Goal: Information Seeking & Learning: Learn about a topic

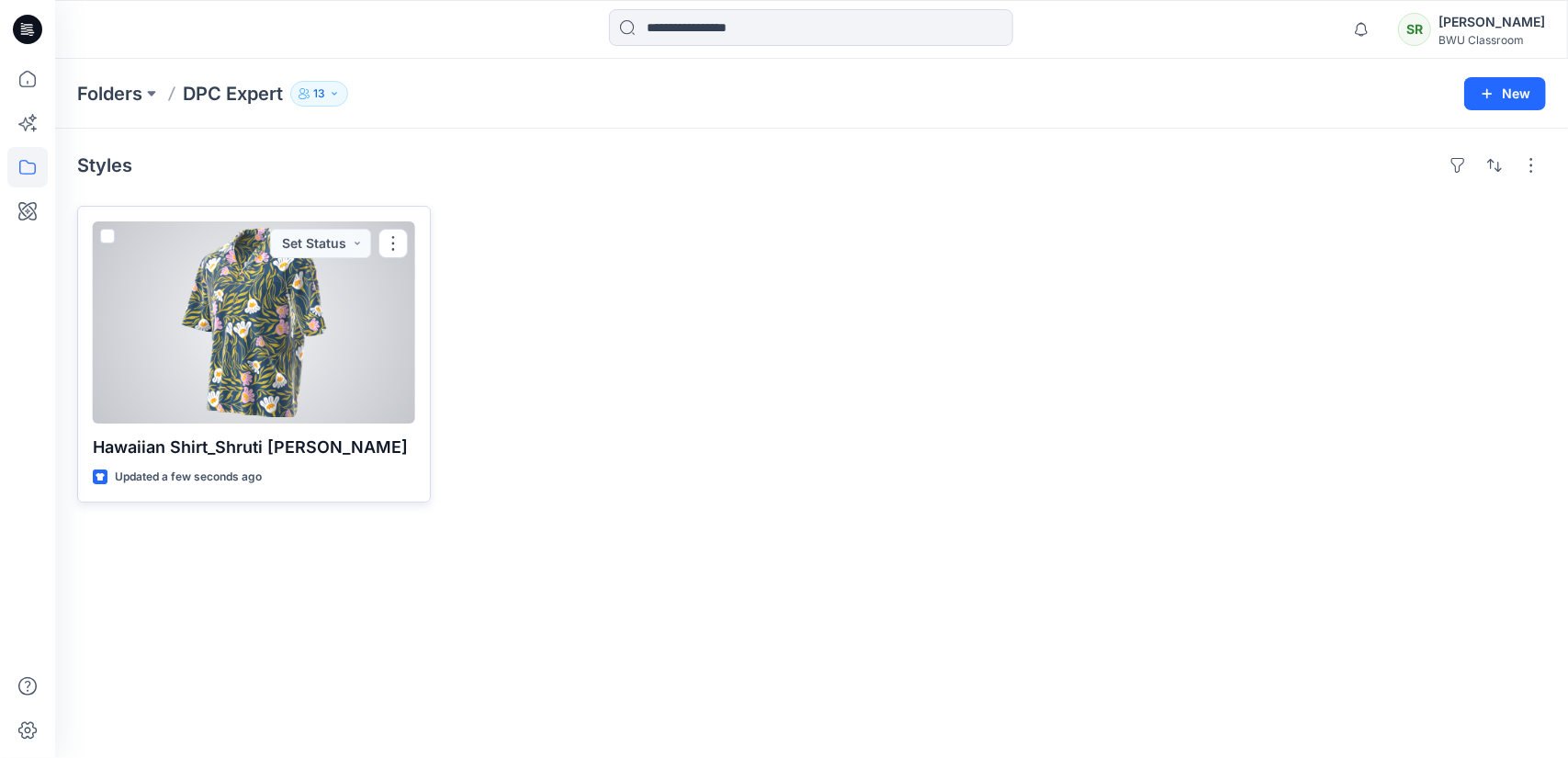
click at [250, 366] on div at bounding box center [254, 322] width 322 height 202
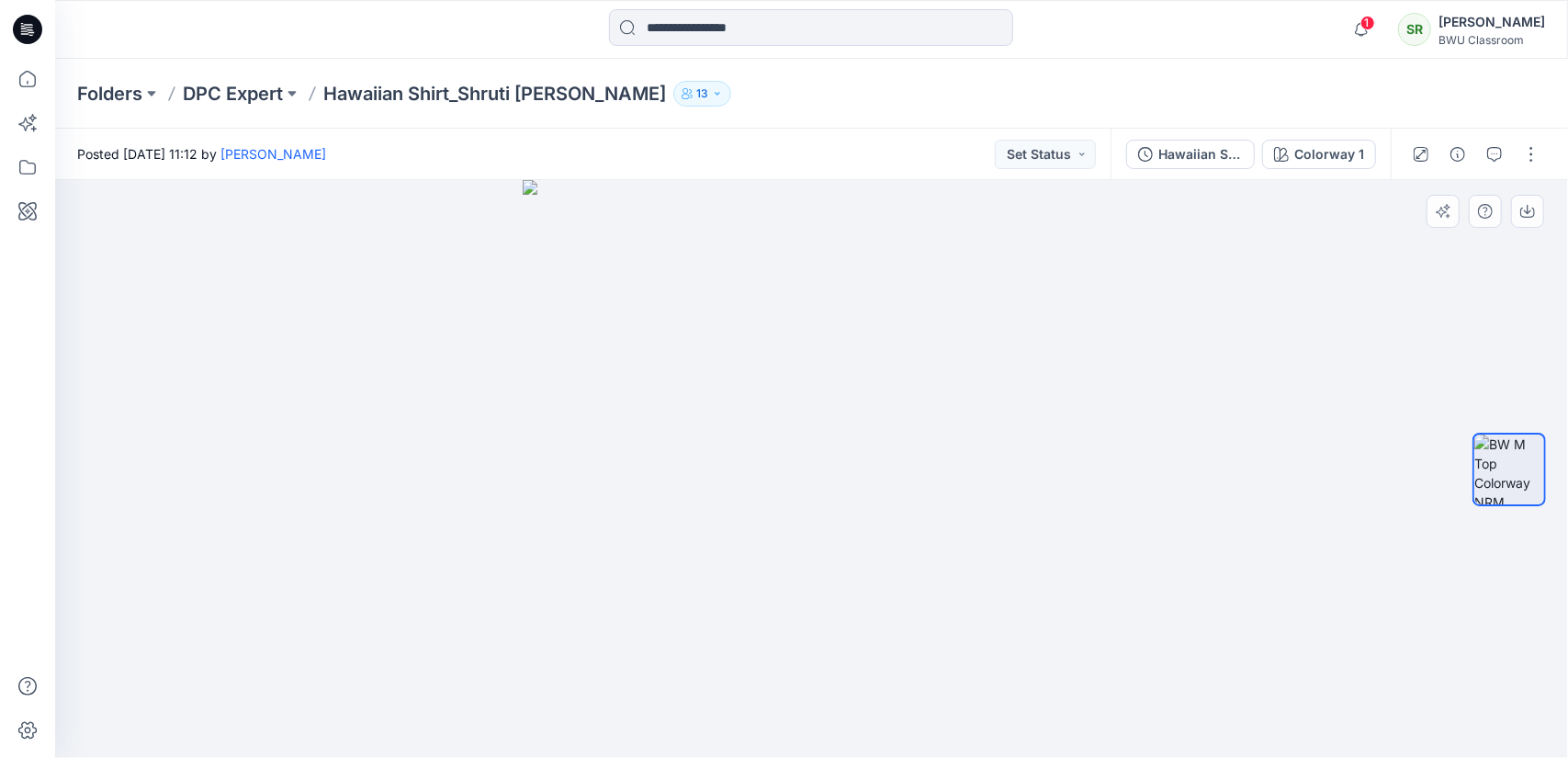
click at [1348, 427] on div at bounding box center [811, 468] width 1513 height 577
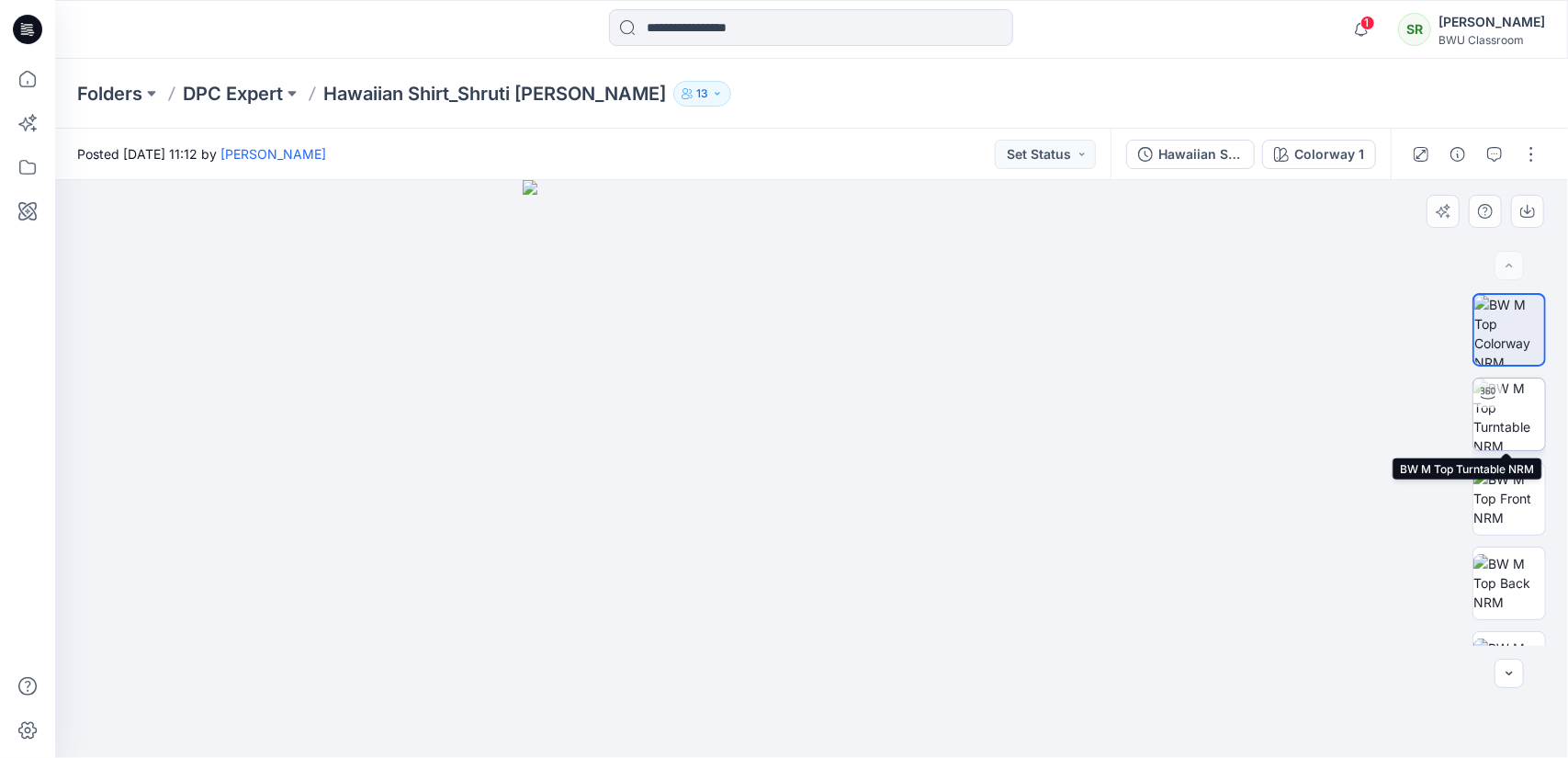
click at [1508, 394] on img at bounding box center [1508, 413] width 71 height 71
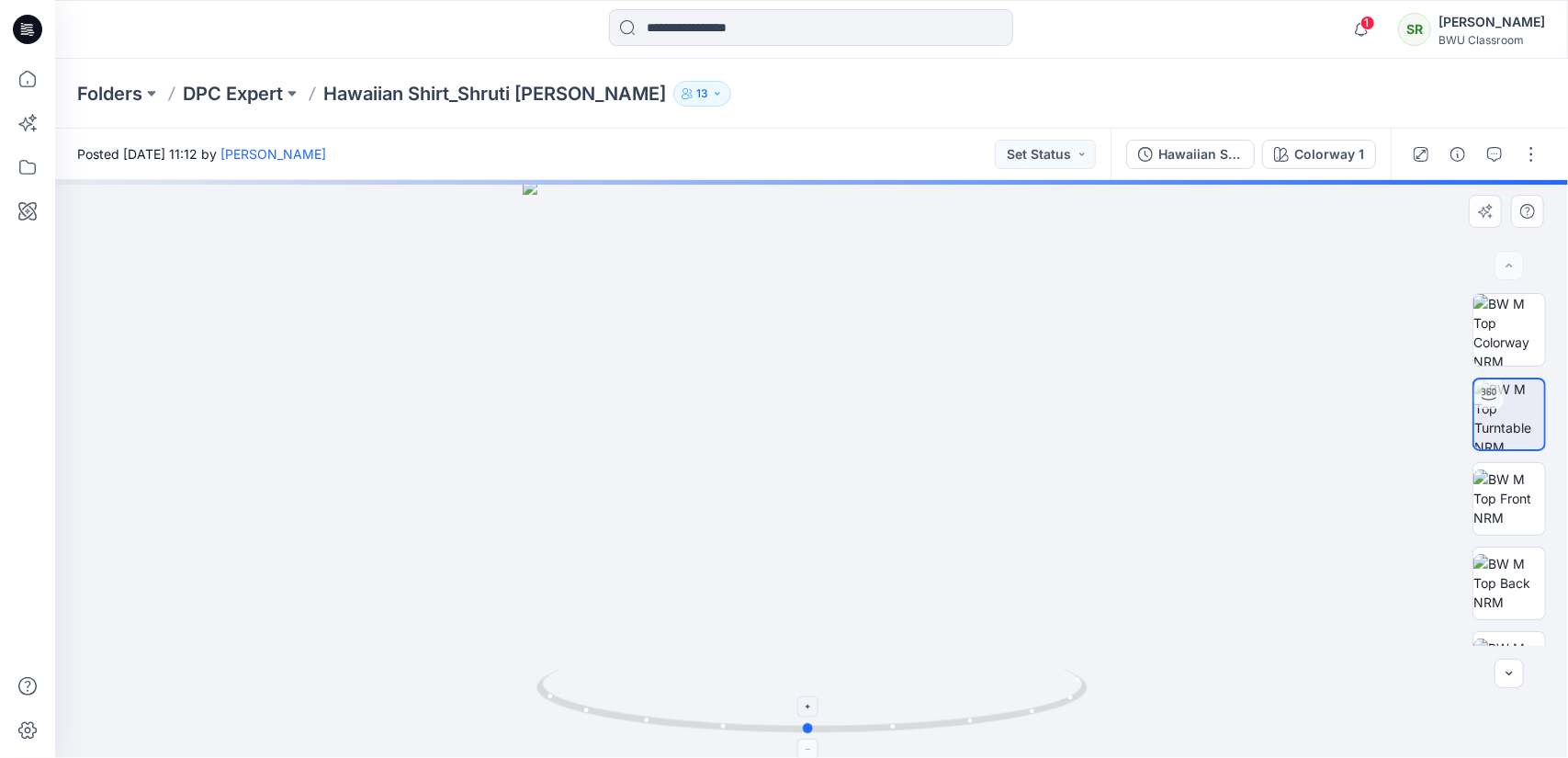
click at [922, 735] on icon at bounding box center [814, 702] width 556 height 69
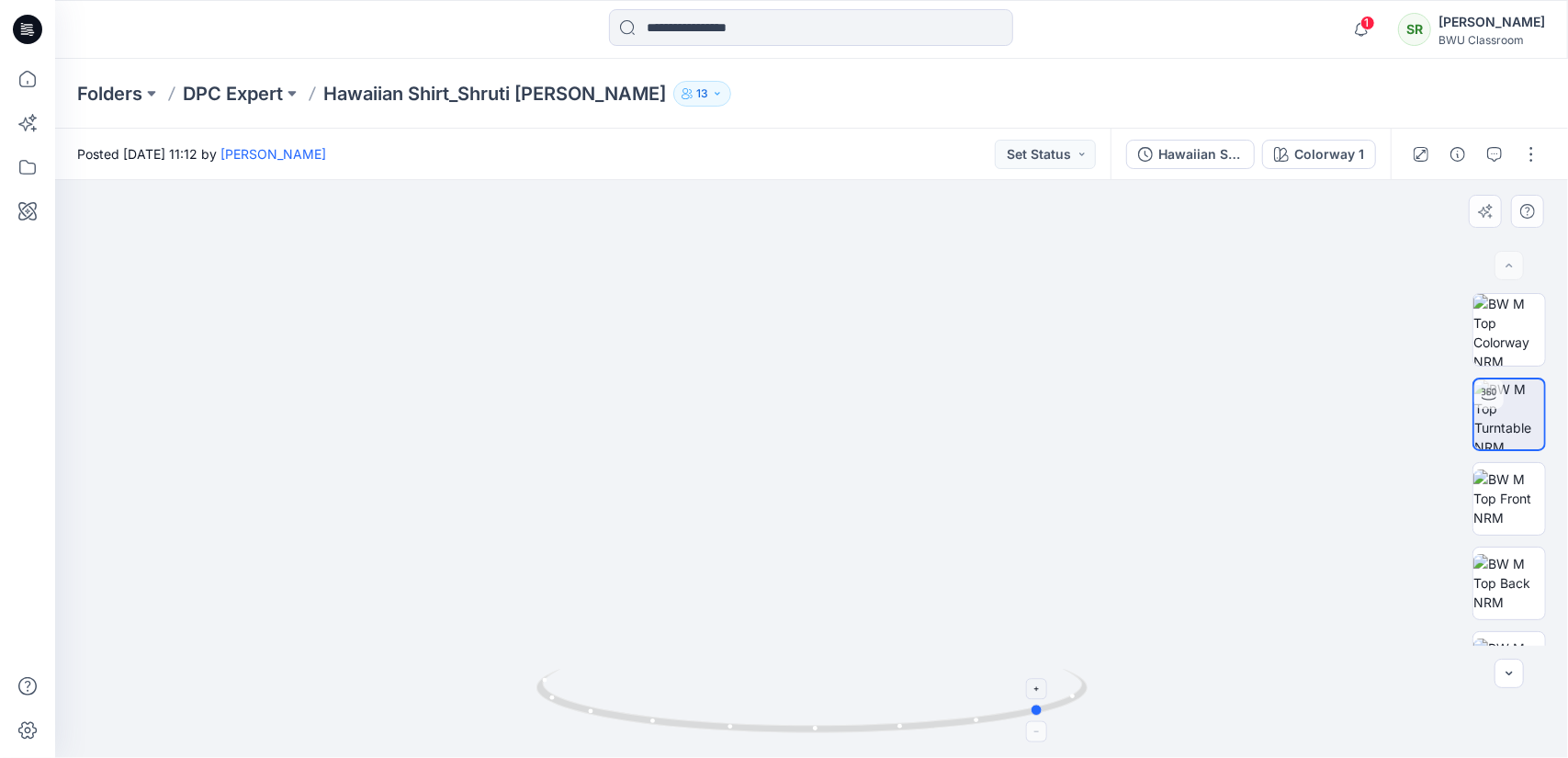
drag, startPoint x: 1006, startPoint y: 714, endPoint x: 692, endPoint y: 727, distance: 314.3
click at [692, 727] on icon at bounding box center [814, 702] width 556 height 69
click at [1530, 151] on button "button" at bounding box center [1531, 154] width 29 height 29
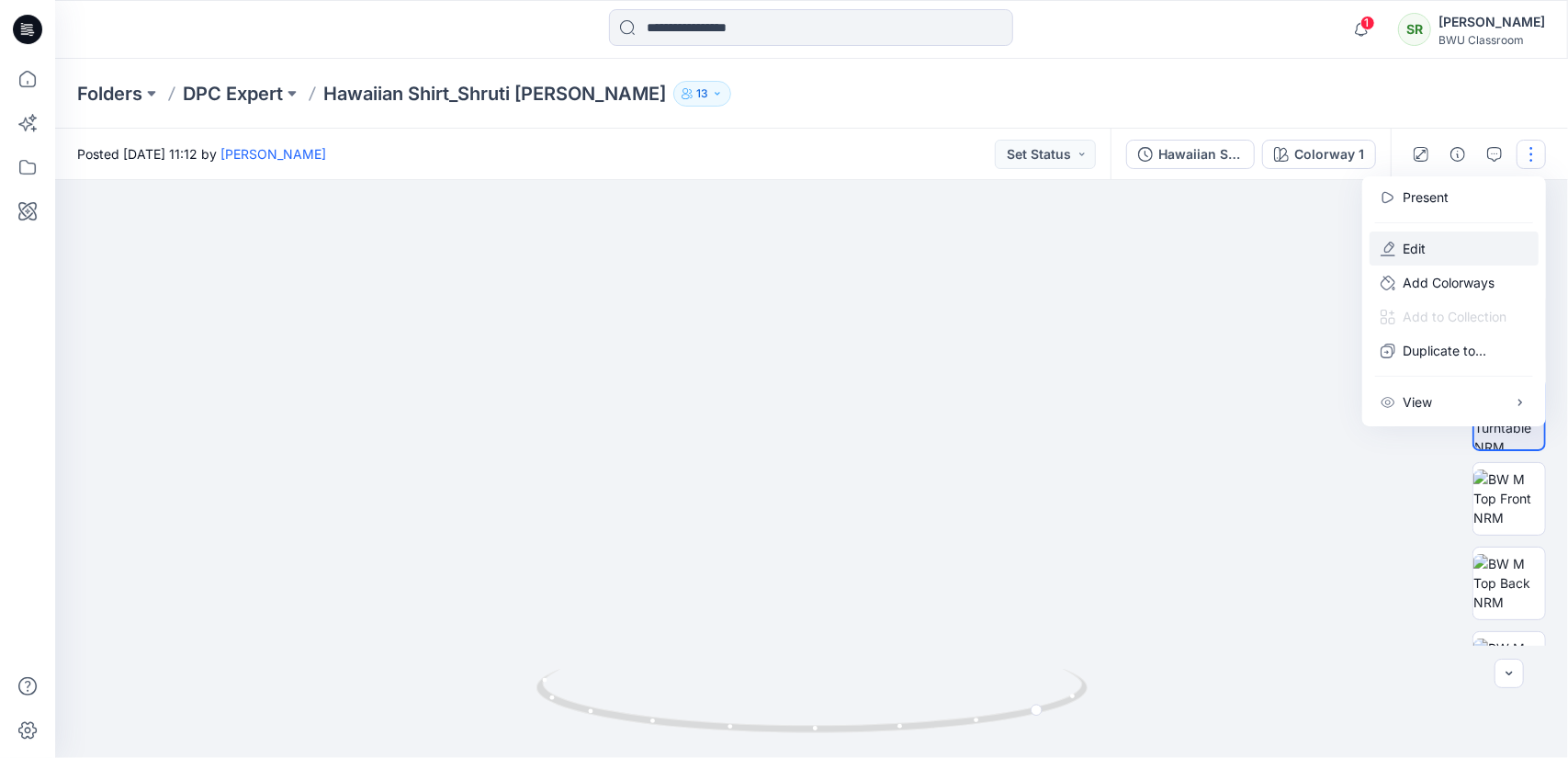
click at [1435, 241] on button "Edit" at bounding box center [1454, 248] width 169 height 34
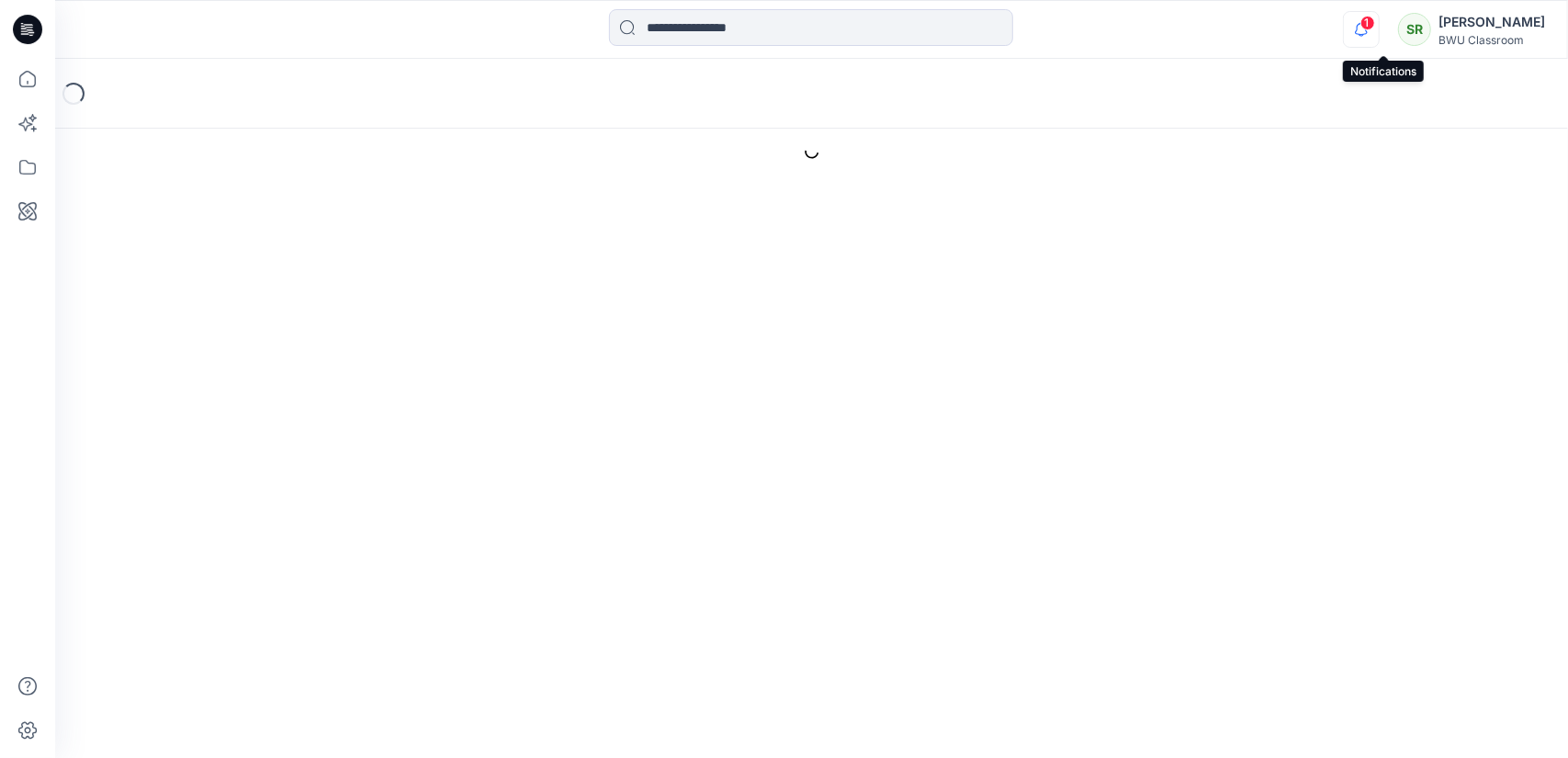
click at [1378, 30] on icon "button" at bounding box center [1362, 29] width 35 height 37
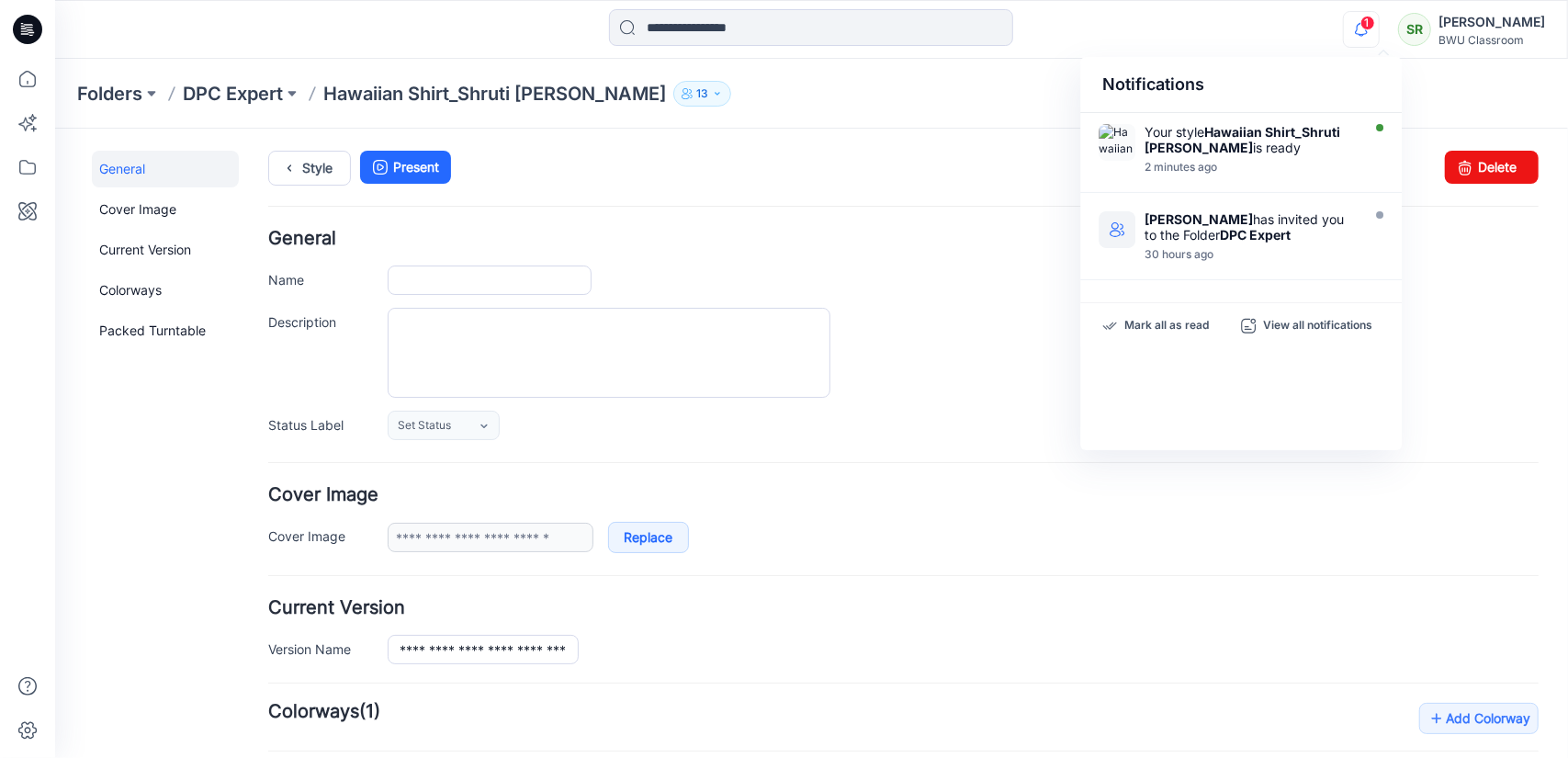
type input "**********"
click at [1378, 30] on icon "button" at bounding box center [1362, 29] width 35 height 37
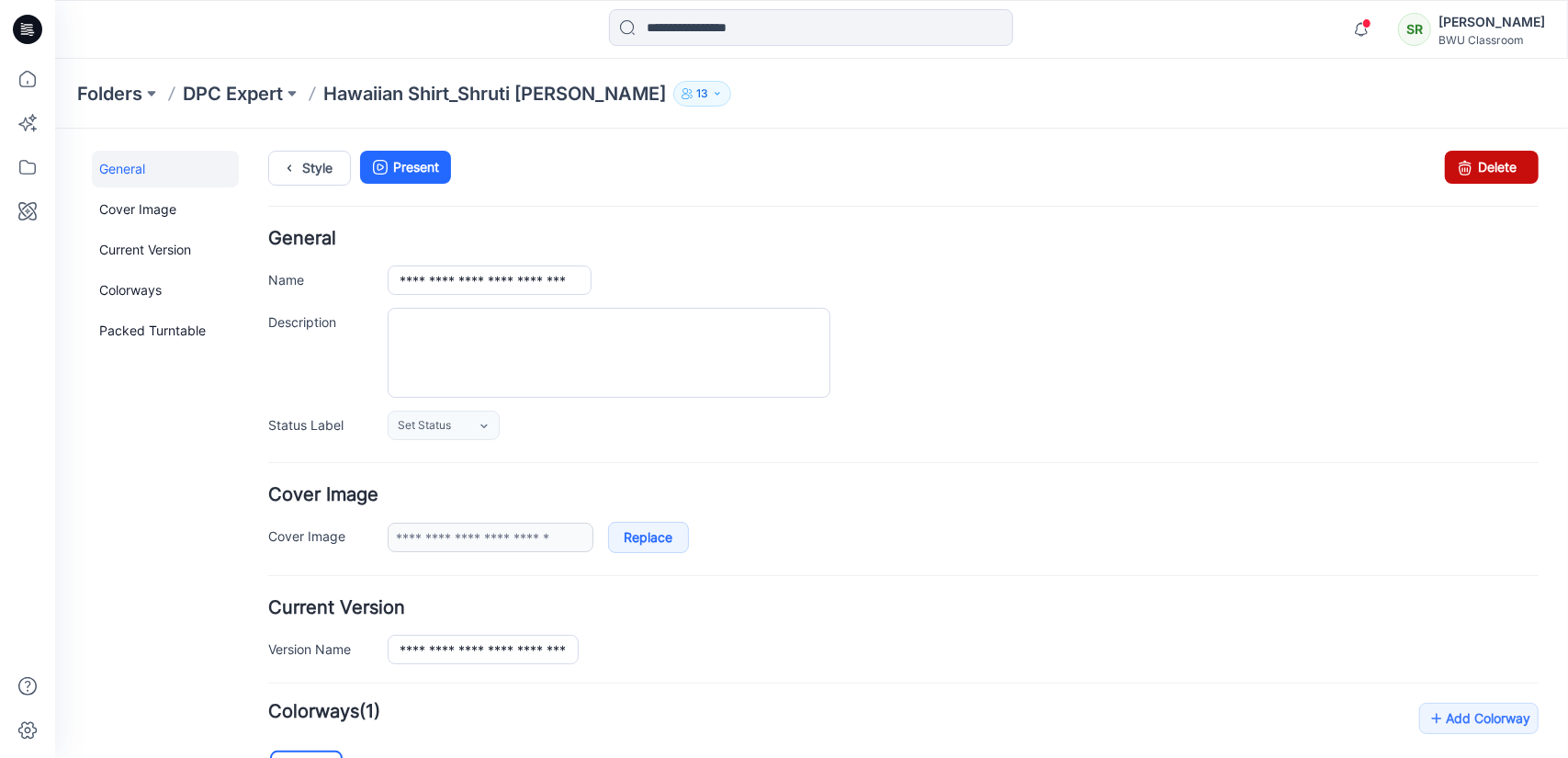
drag, startPoint x: 927, startPoint y: 219, endPoint x: 1486, endPoint y: 169, distance: 561.2
click at [1486, 169] on link "Delete" at bounding box center [1491, 166] width 94 height 33
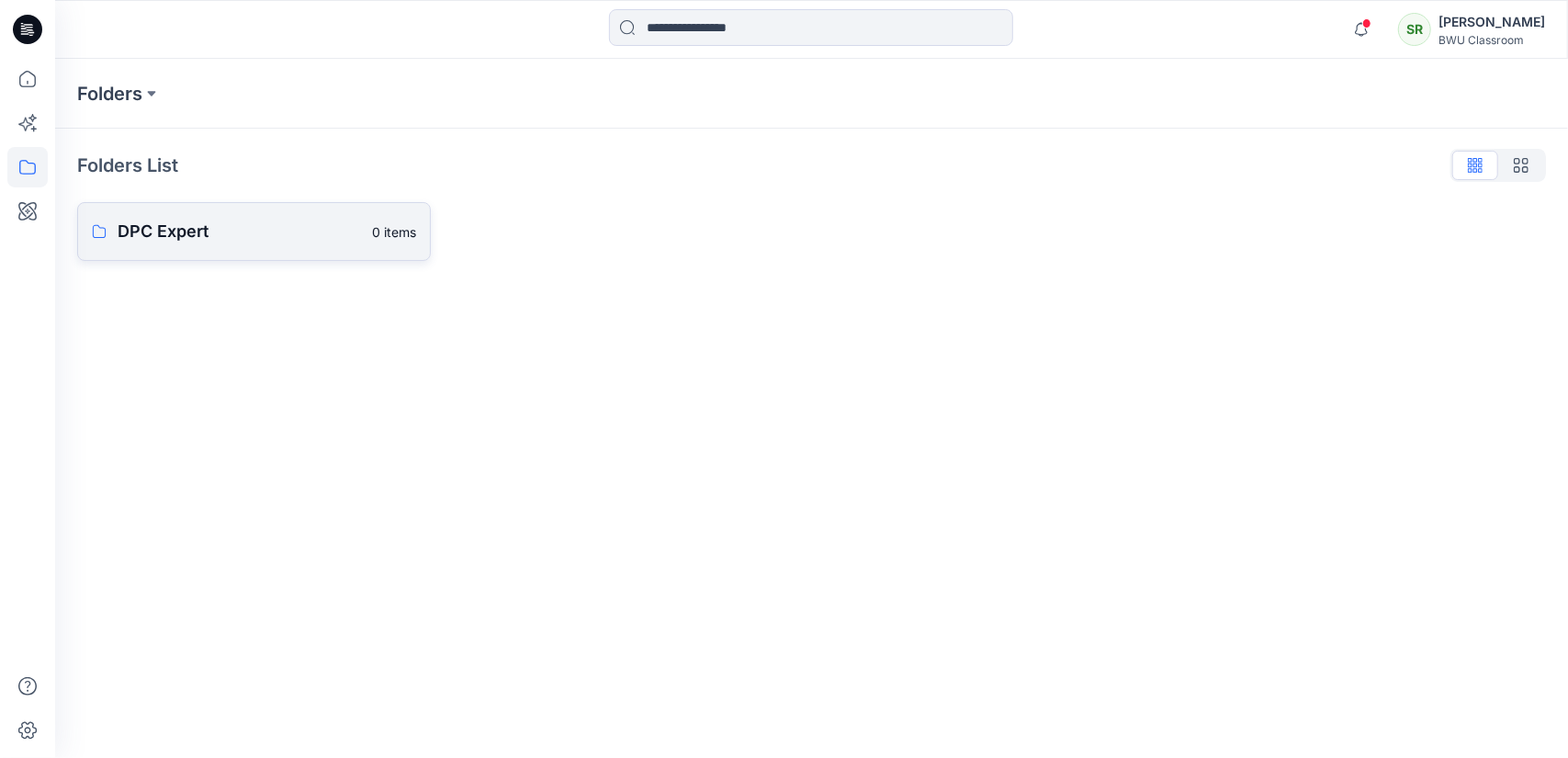
click at [285, 249] on link "DPC Expert 0 items" at bounding box center [254, 232] width 354 height 59
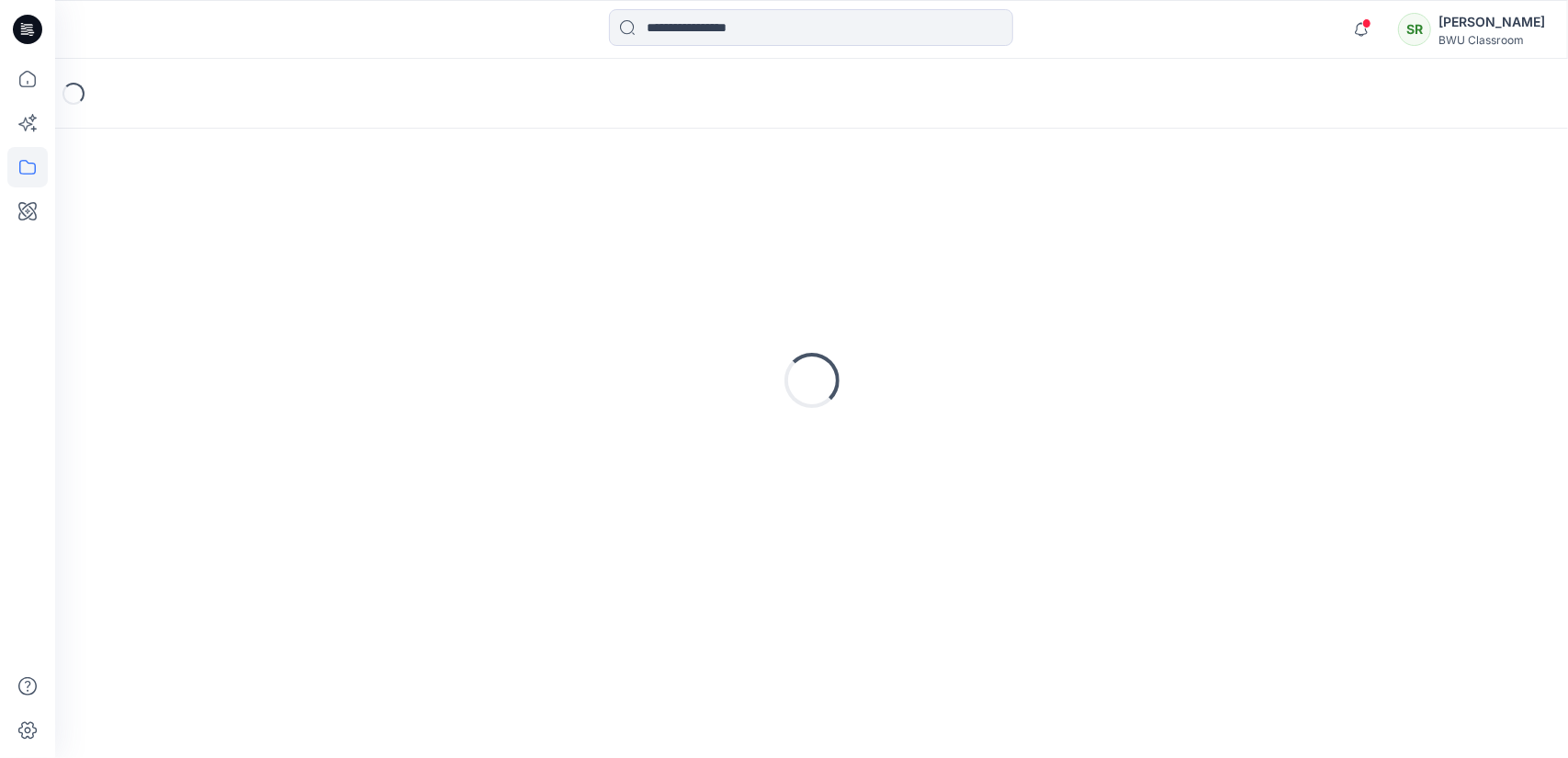
click at [285, 249] on div "Loading..." at bounding box center [811, 380] width 1468 height 459
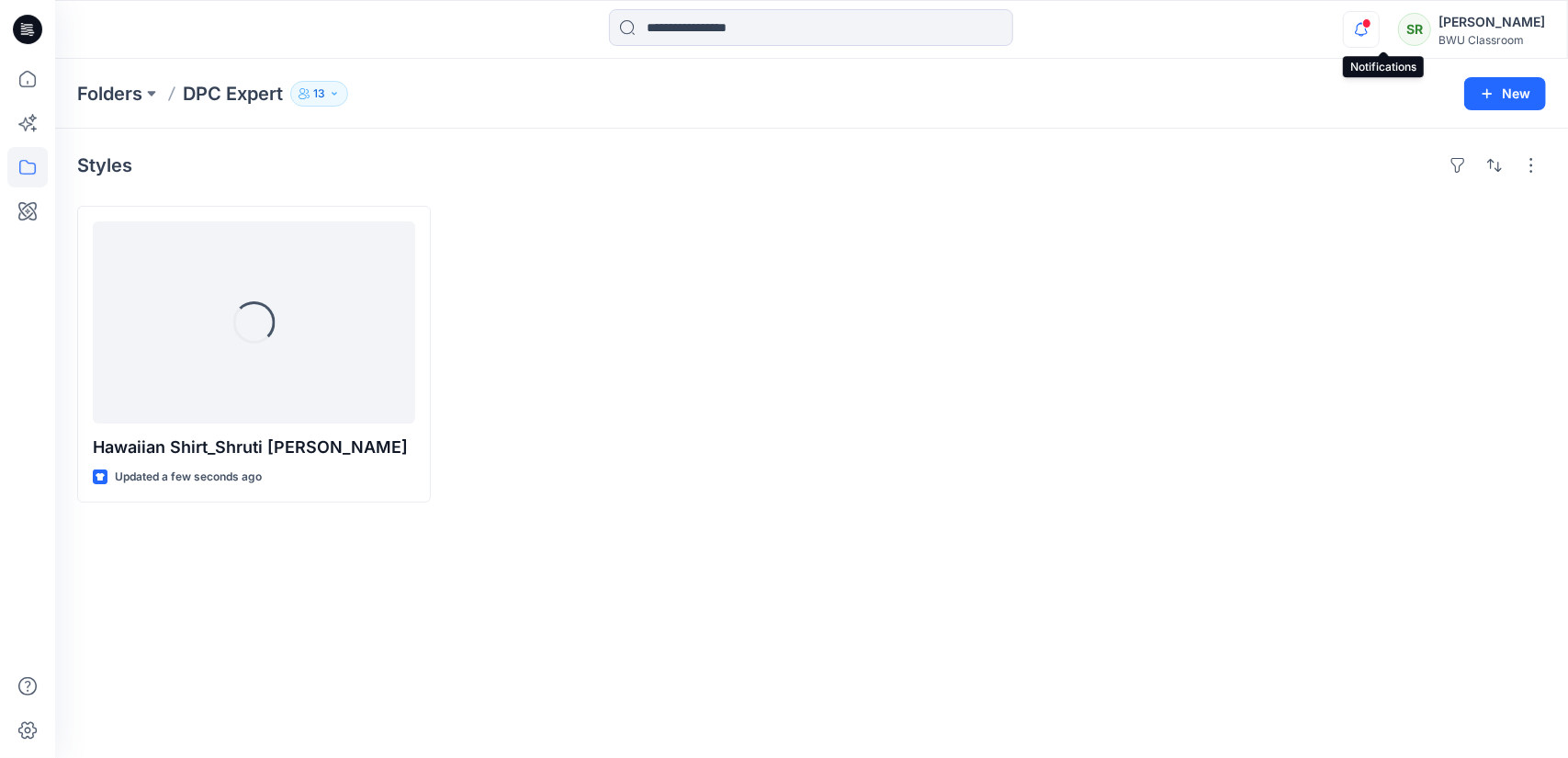
click at [1378, 28] on icon "button" at bounding box center [1362, 29] width 35 height 37
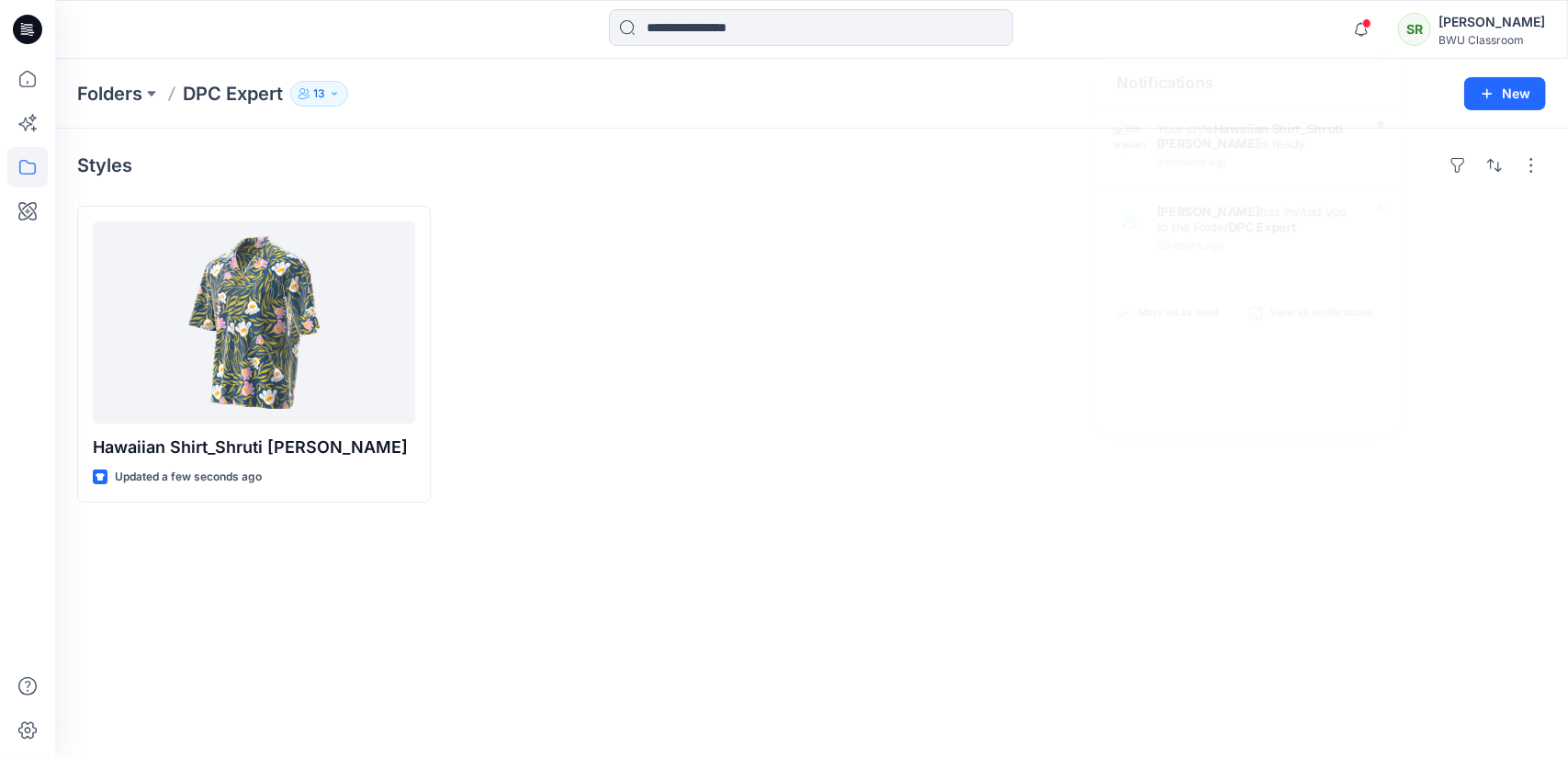
click at [323, 91] on p "13" at bounding box center [319, 94] width 12 height 21
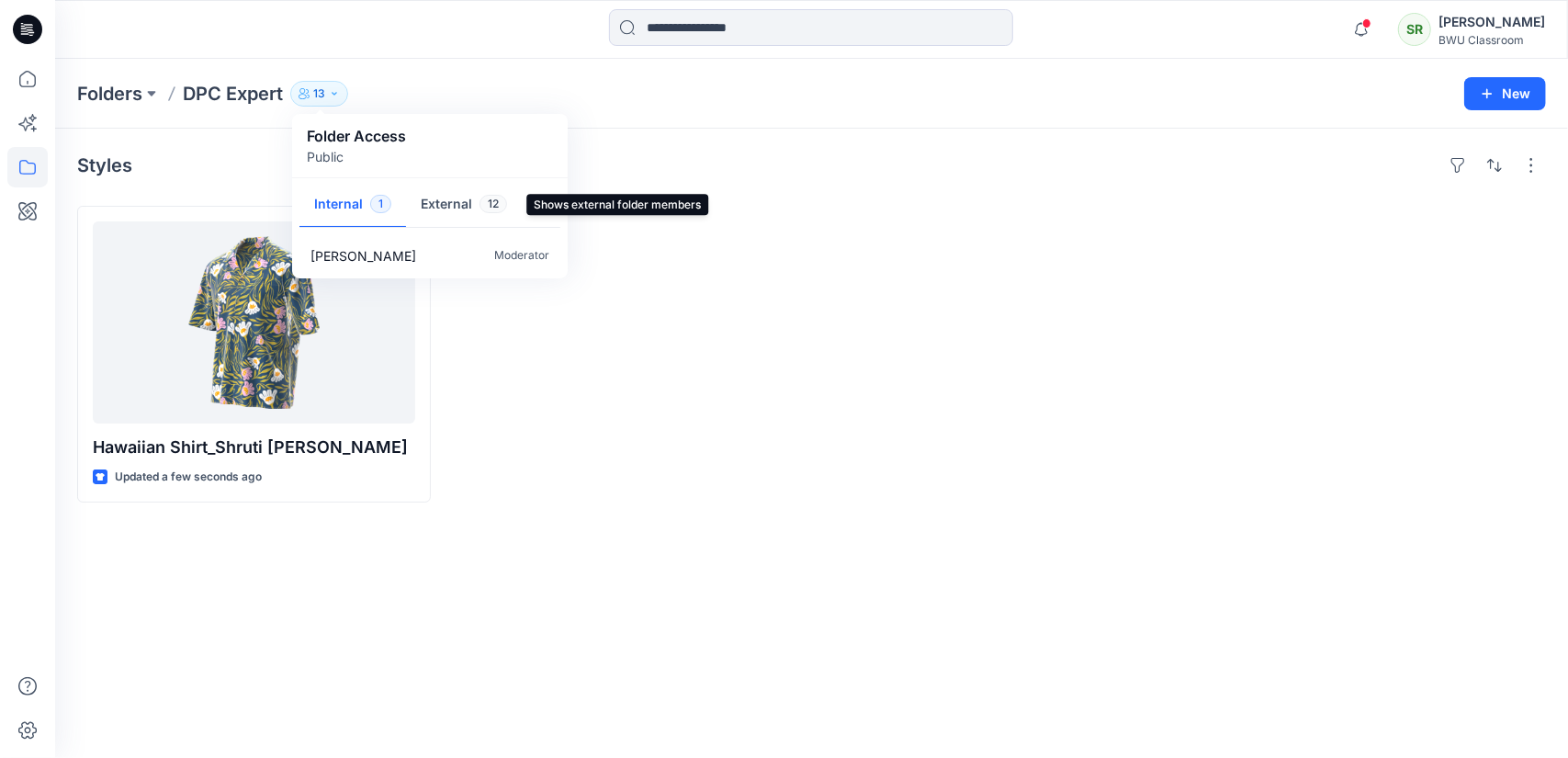
click at [470, 199] on button "External 12" at bounding box center [464, 205] width 115 height 47
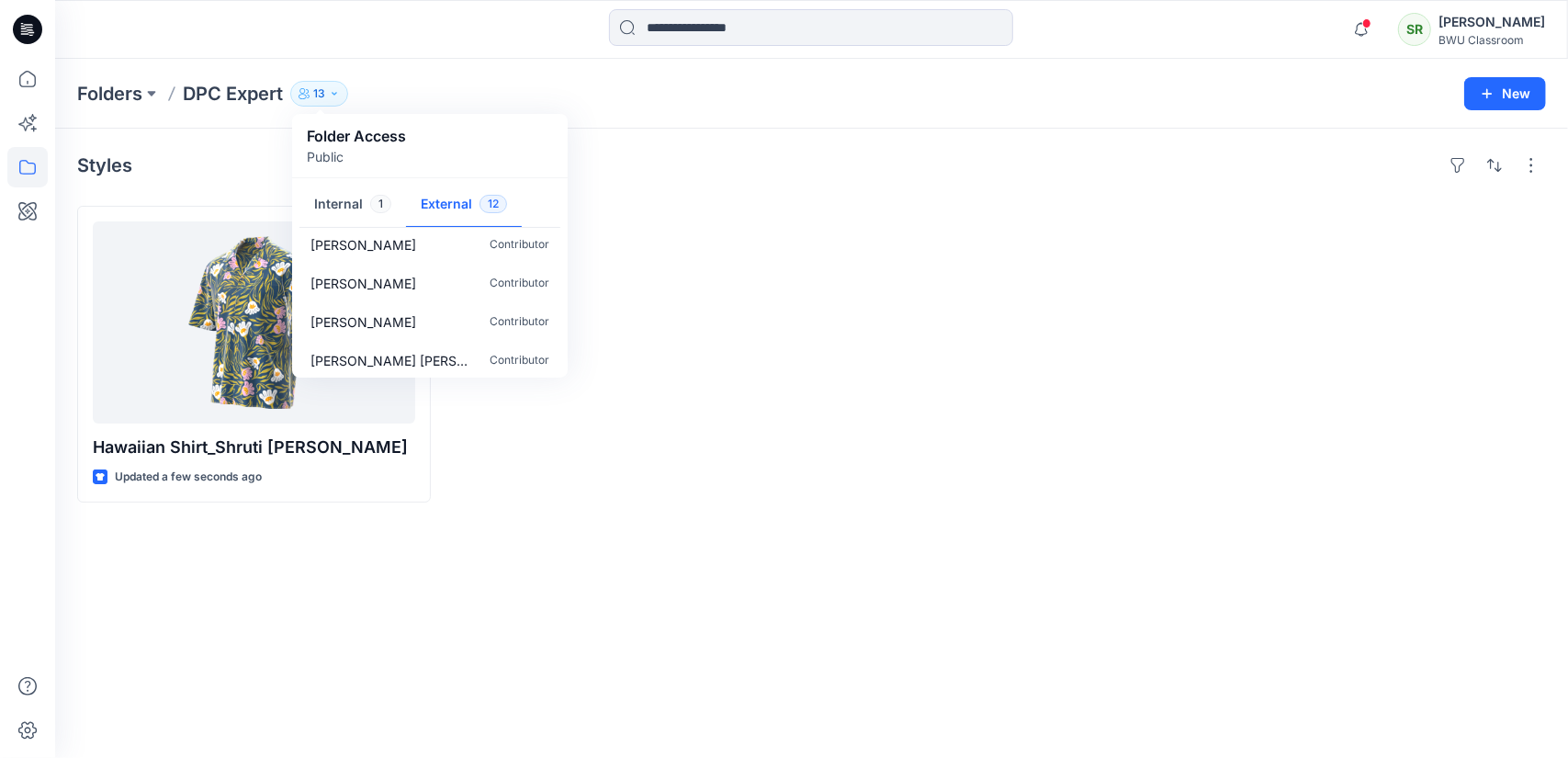
scroll to position [325, 0]
click at [1063, 489] on div at bounding box center [998, 355] width 354 height 297
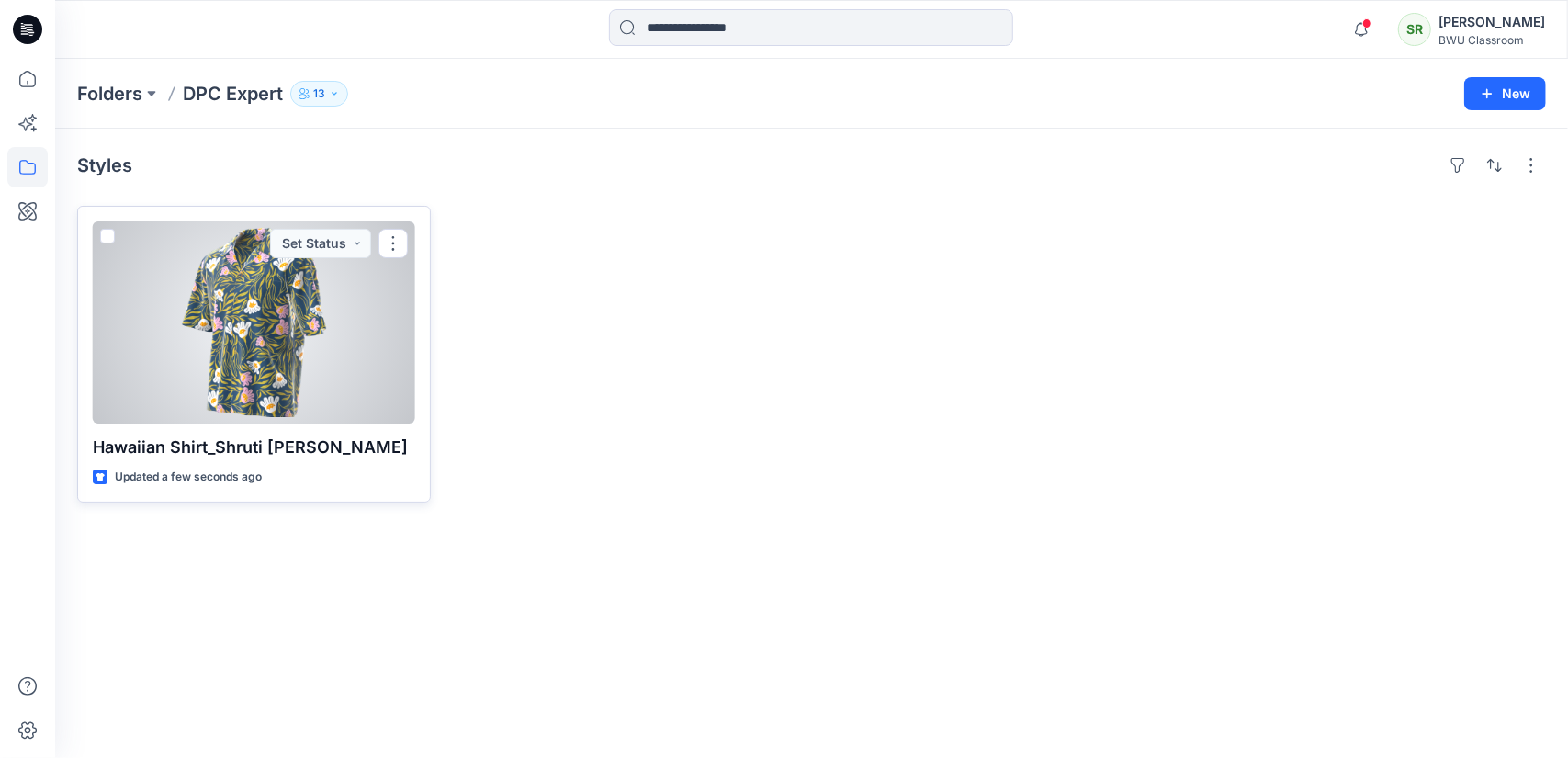
click at [311, 344] on div at bounding box center [254, 322] width 322 height 202
click at [311, 344] on div "Folders DPC Expert 13 Folder Access Public Internal 1 External 12 Shruti Rathor…" at bounding box center [811, 407] width 1513 height 698
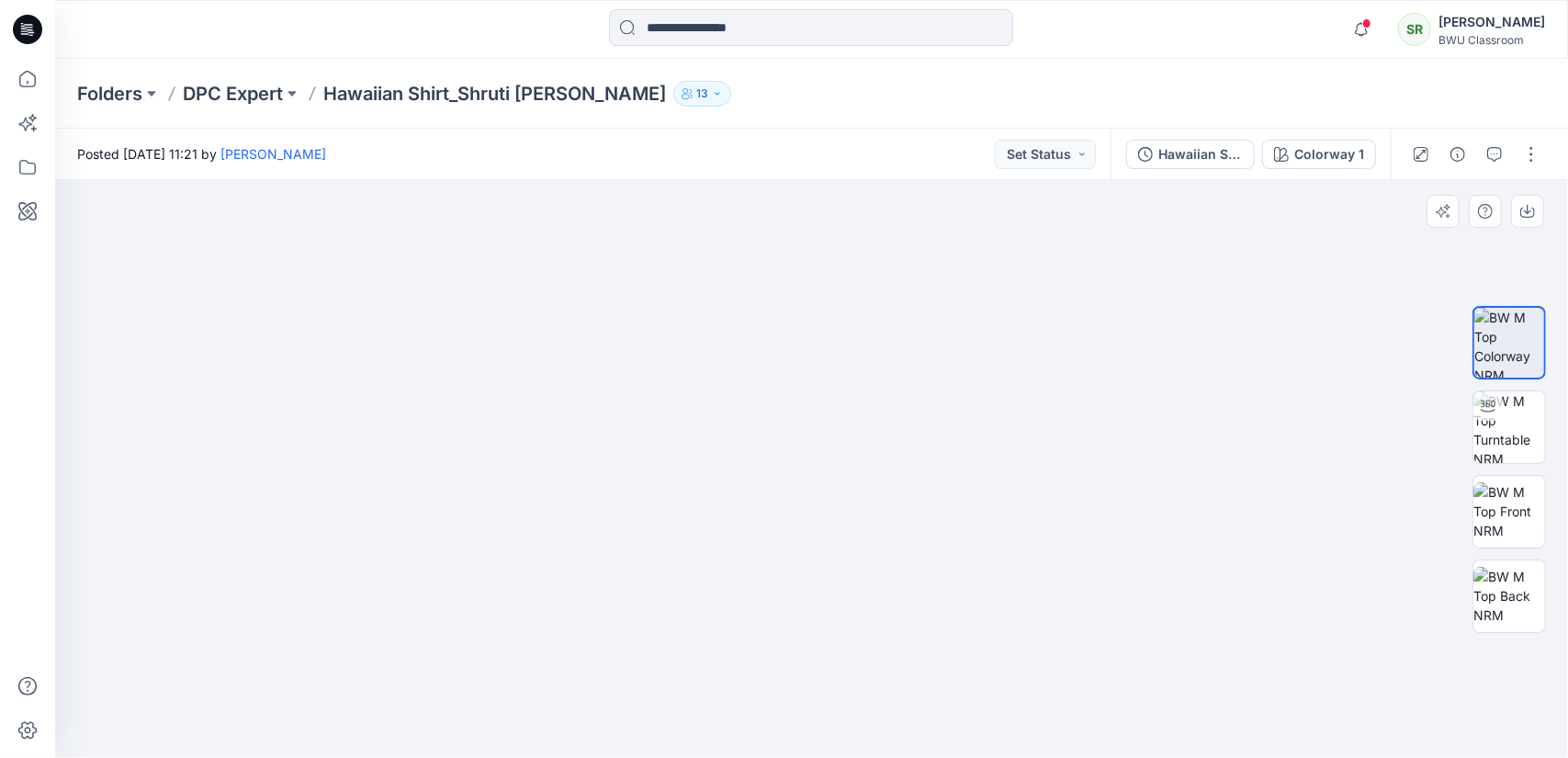
drag, startPoint x: 1011, startPoint y: 548, endPoint x: 1010, endPoint y: 507, distance: 41.0
click at [1375, 24] on span "1" at bounding box center [1367, 22] width 15 height 15
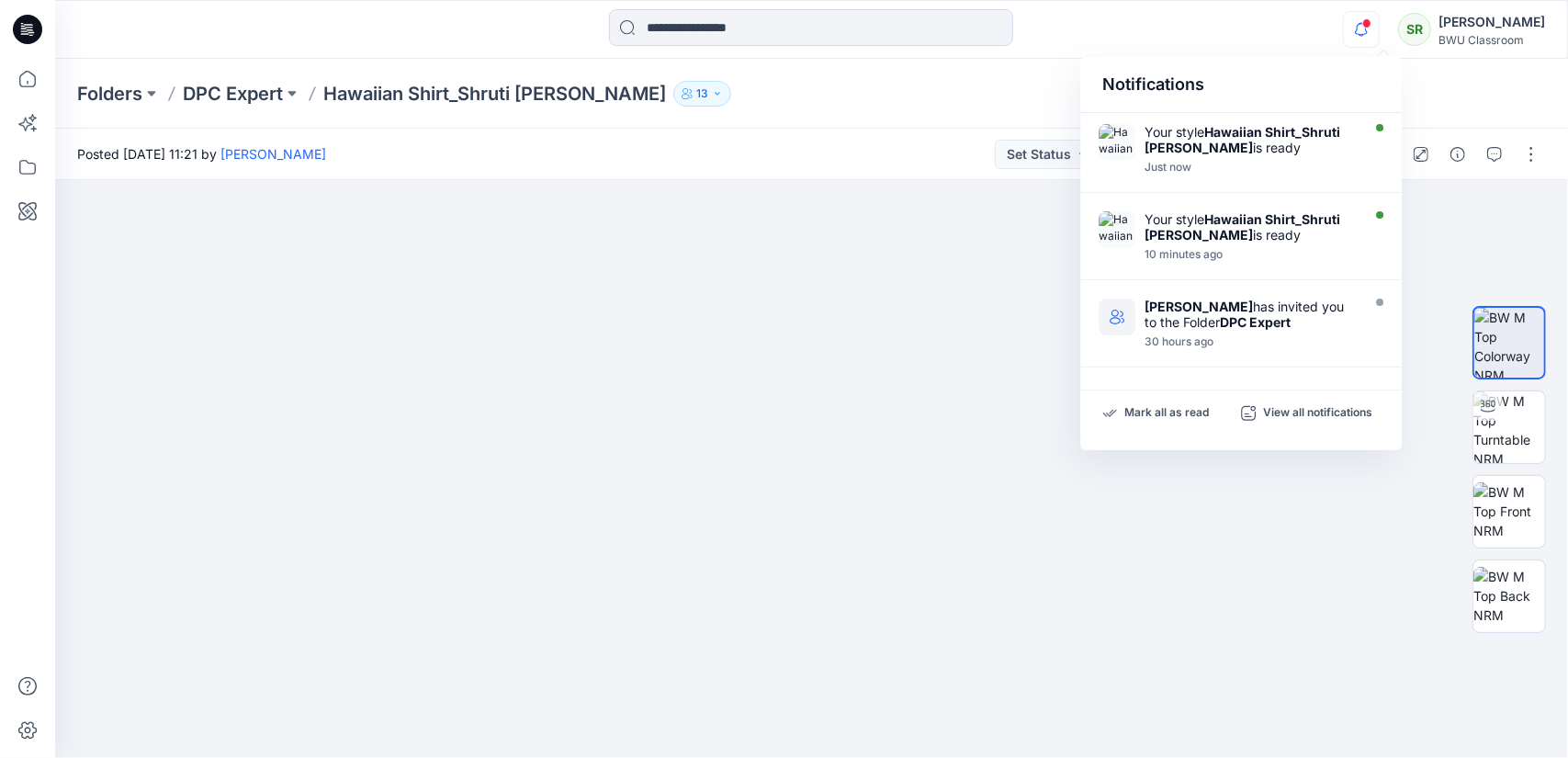
click at [1372, 24] on span at bounding box center [1366, 23] width 9 height 10
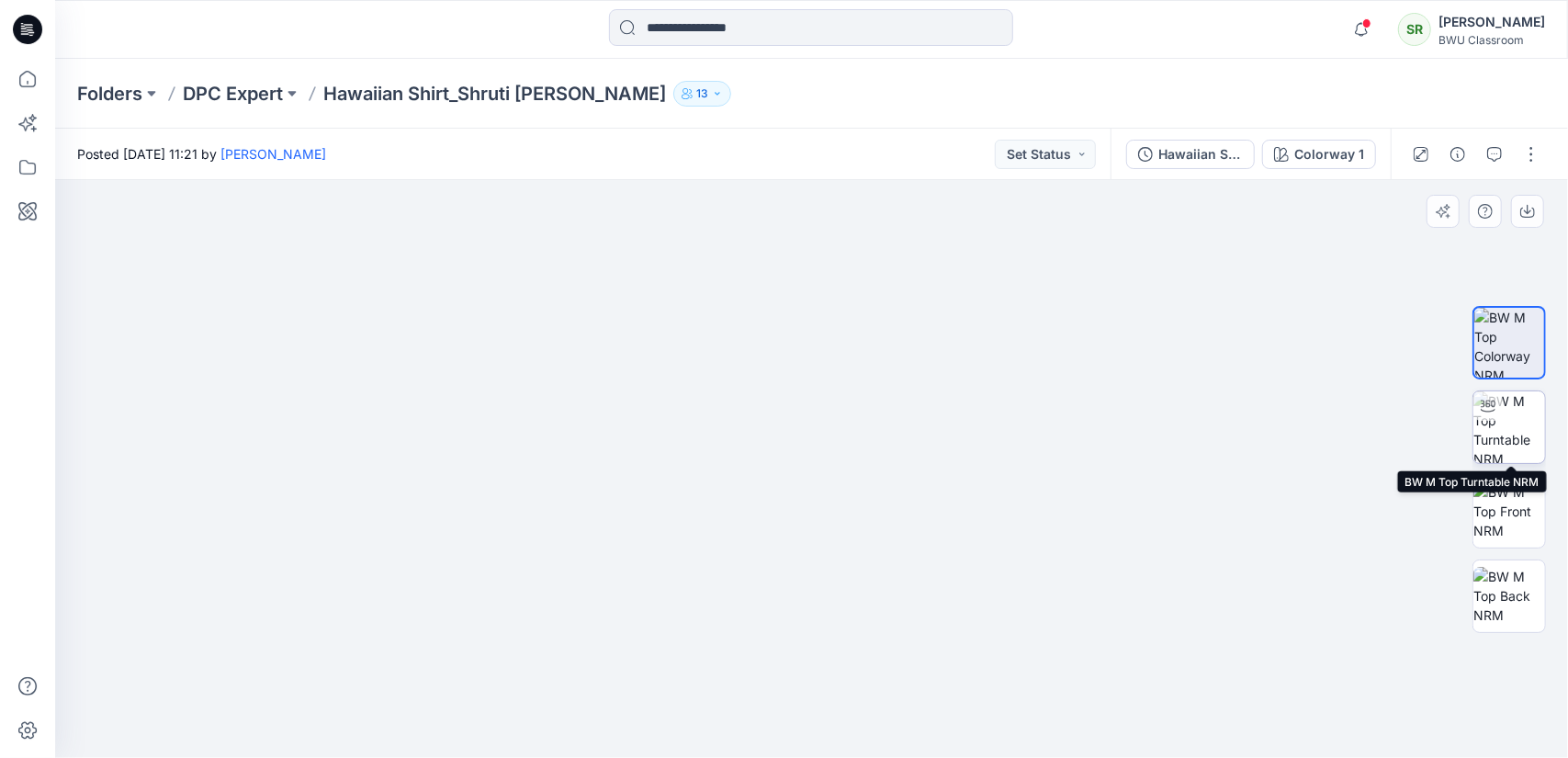
click at [1515, 442] on img at bounding box center [1508, 427] width 71 height 71
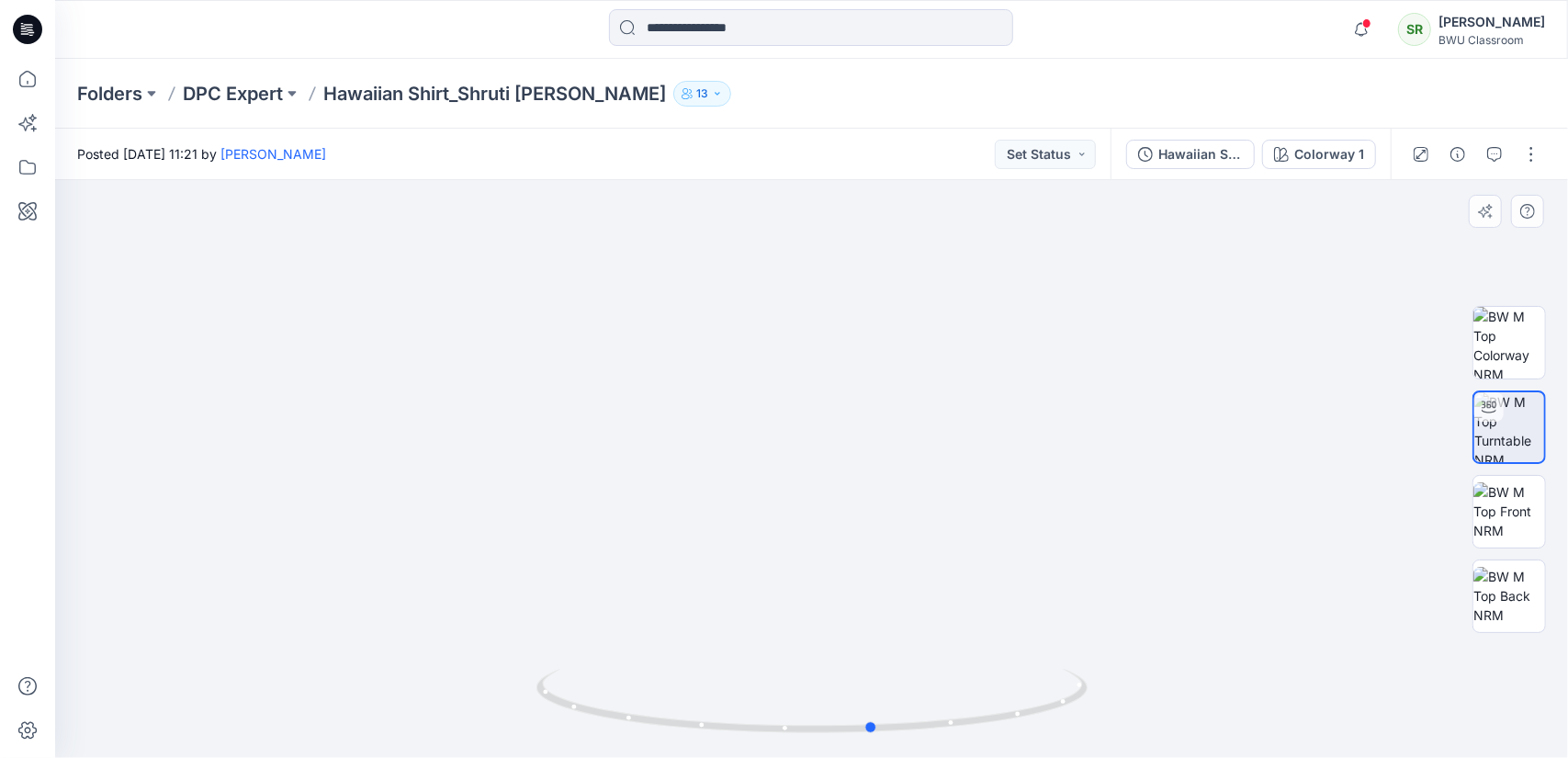
drag, startPoint x: 949, startPoint y: 730, endPoint x: 459, endPoint y: 739, distance: 490.1
click at [459, 739] on div at bounding box center [811, 468] width 1513 height 577
click at [1522, 497] on img at bounding box center [1508, 511] width 71 height 58
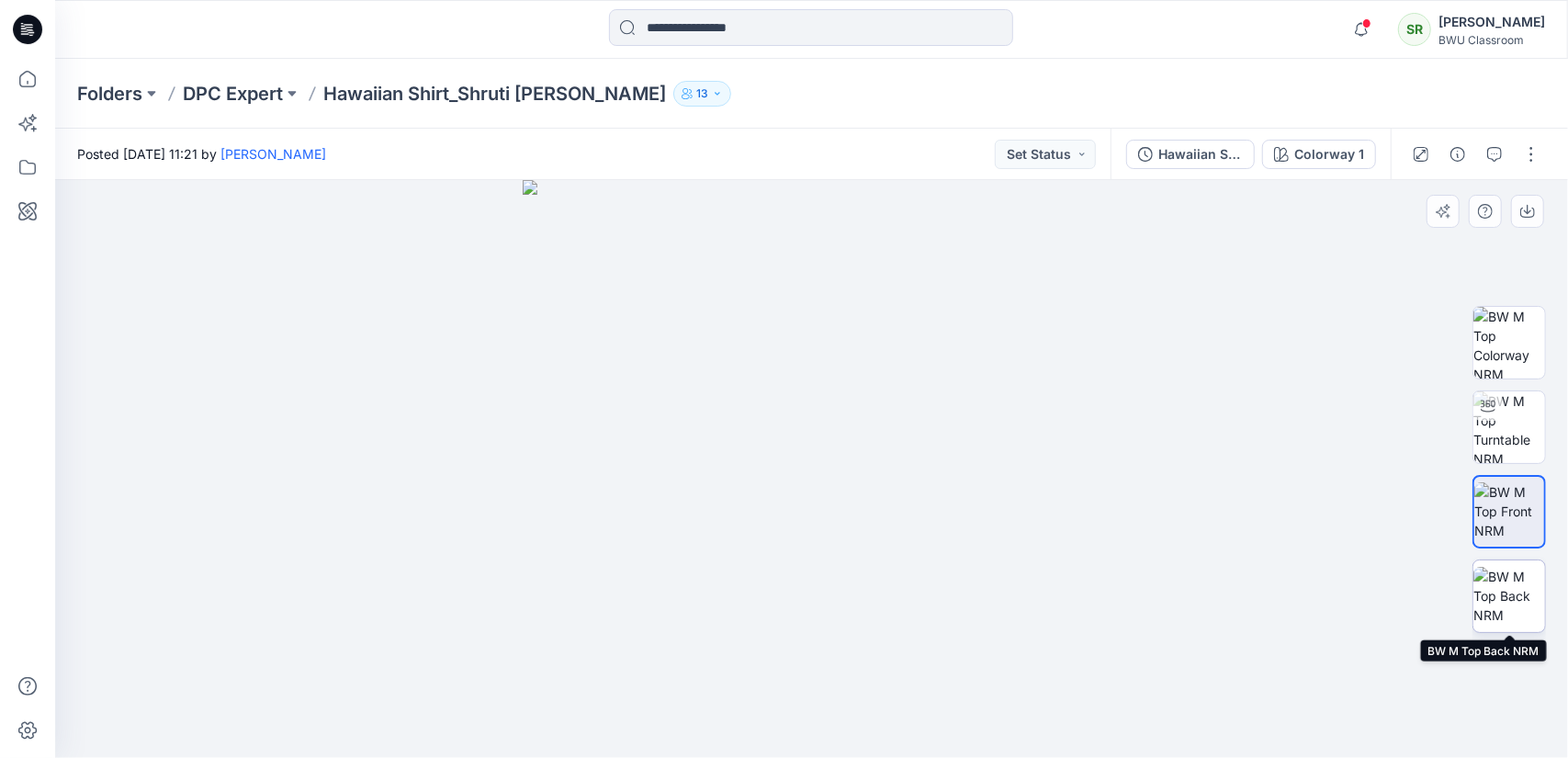
click at [1522, 583] on img at bounding box center [1508, 595] width 71 height 58
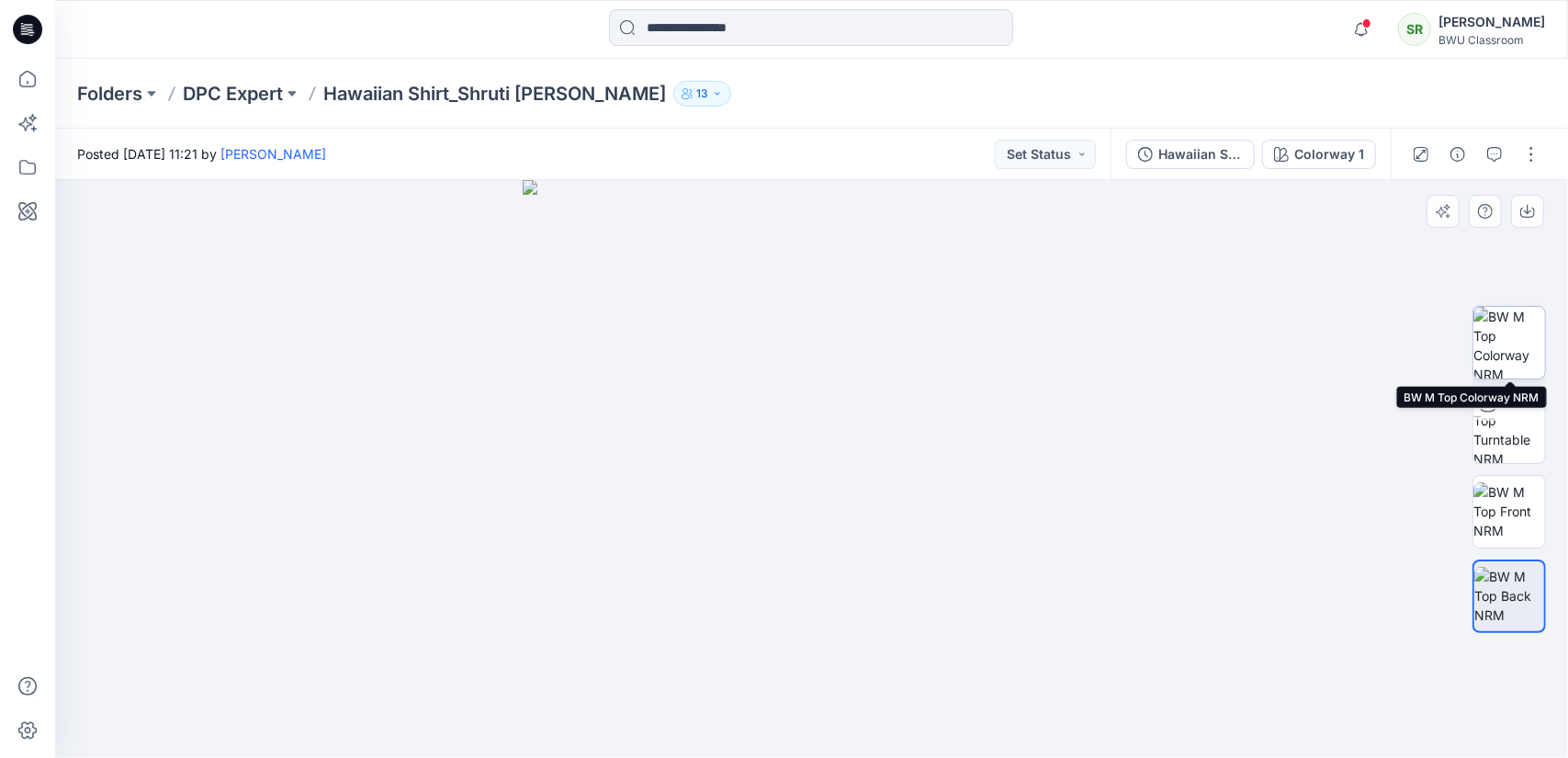
click at [1522, 324] on img at bounding box center [1508, 342] width 71 height 71
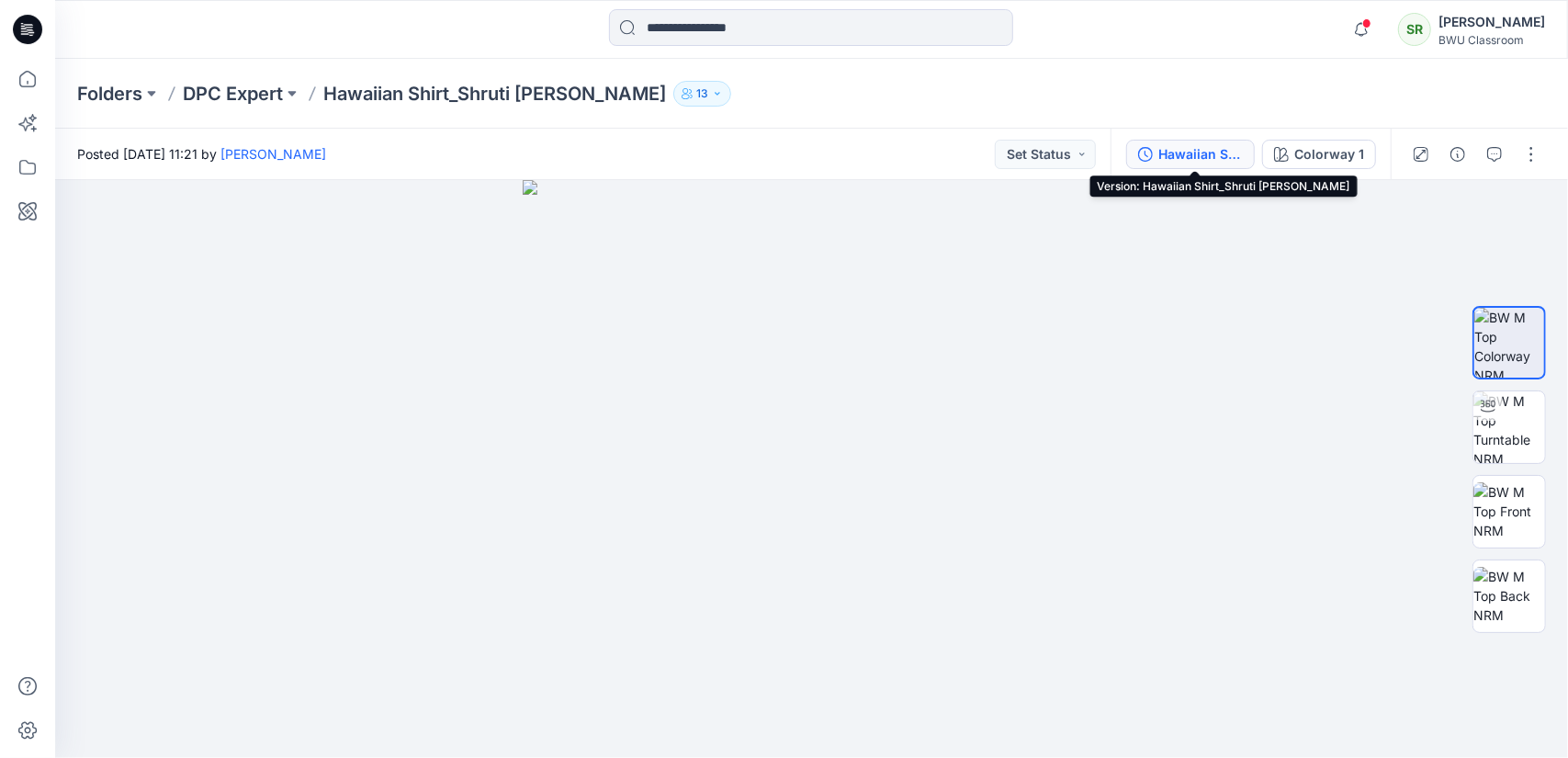
click at [1205, 147] on div "Hawaiian Shirt_Shruti [PERSON_NAME]" at bounding box center [1201, 154] width 84 height 21
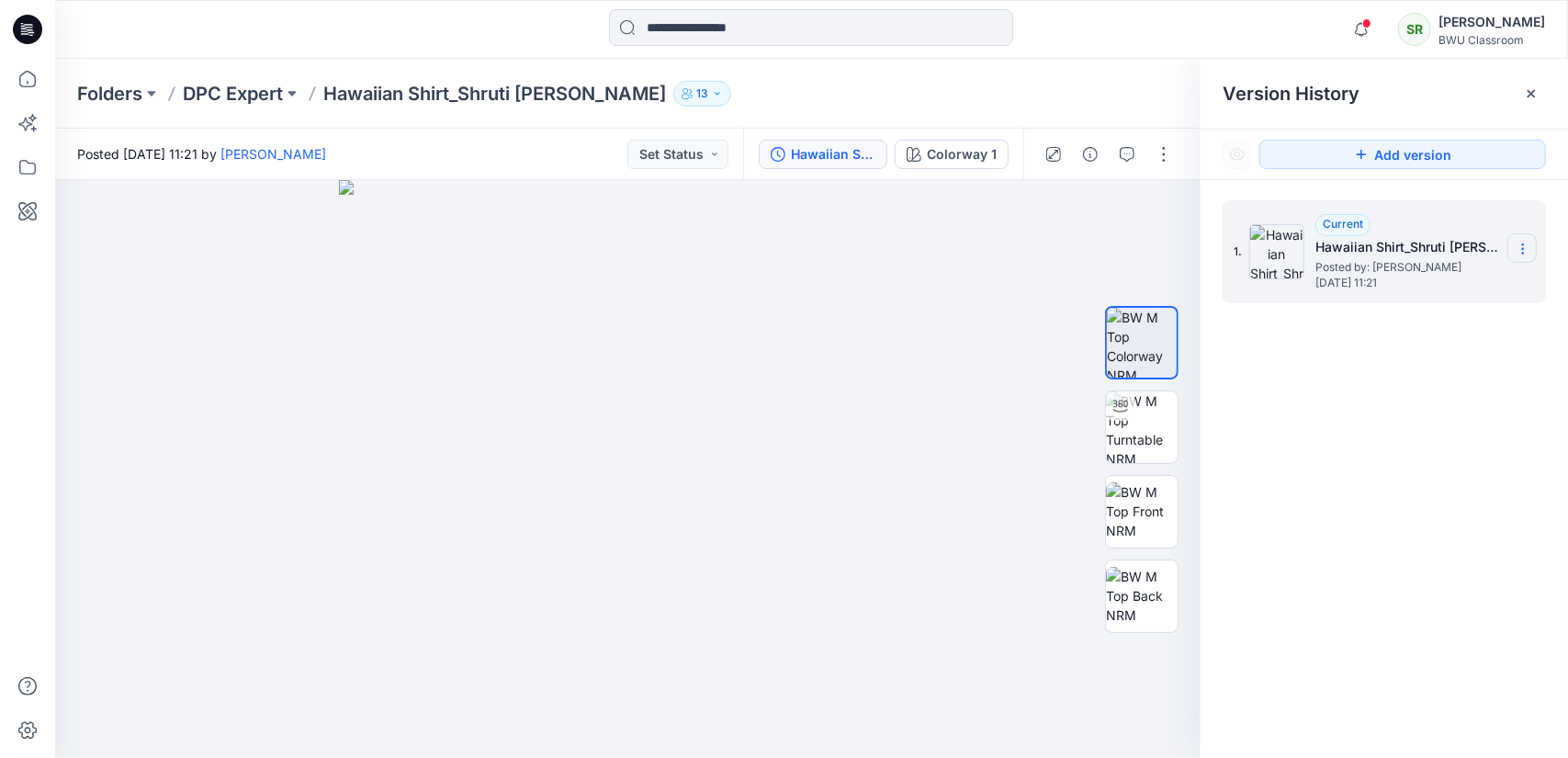
click at [1523, 257] on section at bounding box center [1522, 248] width 29 height 29
click at [1471, 541] on div "1. Current Hawaiian Shirt_Shruti Rathor Posted by: Shruti Rathor Tuesday, Septe…" at bounding box center [1384, 482] width 367 height 605
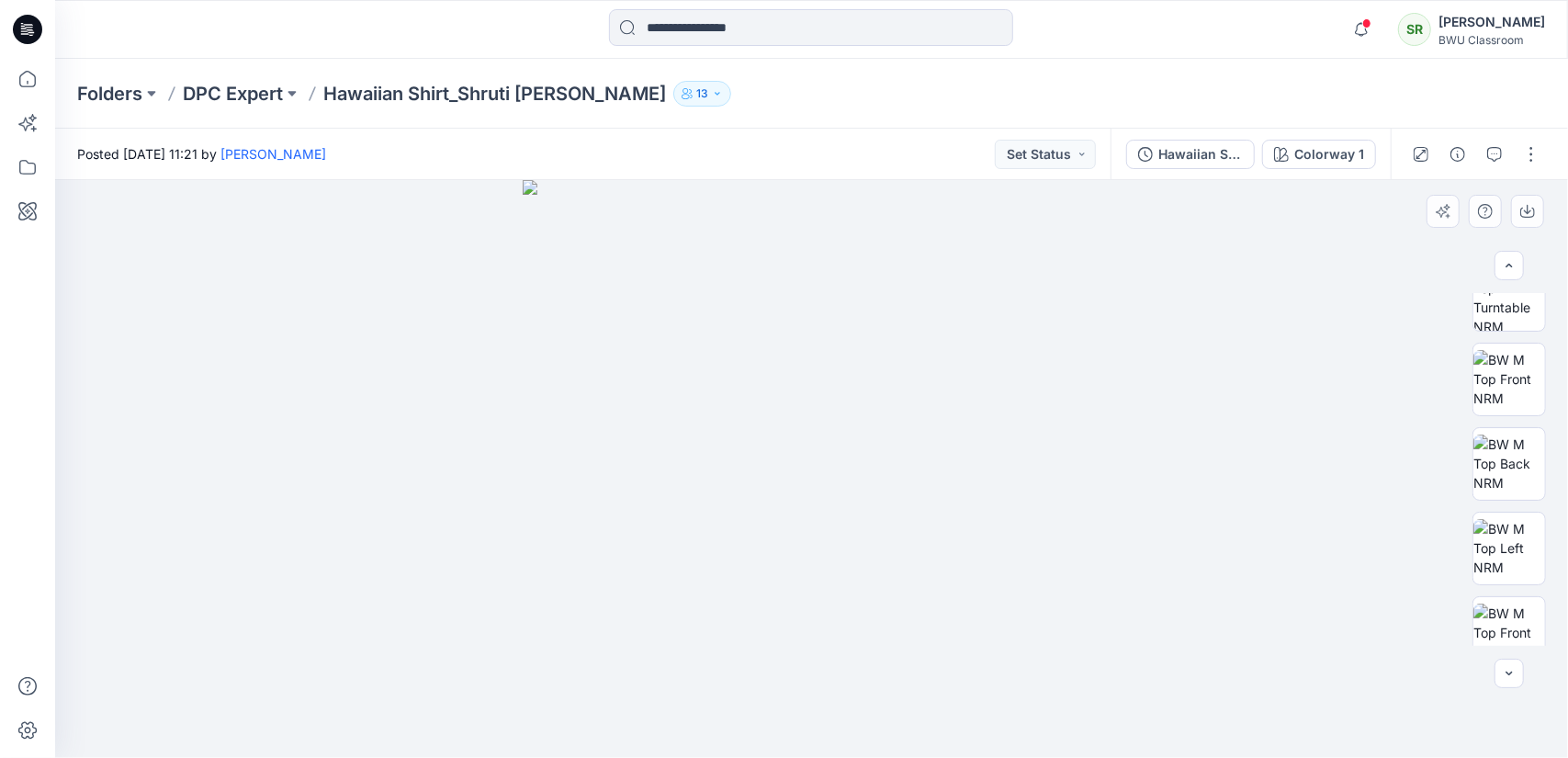
scroll to position [227, 0]
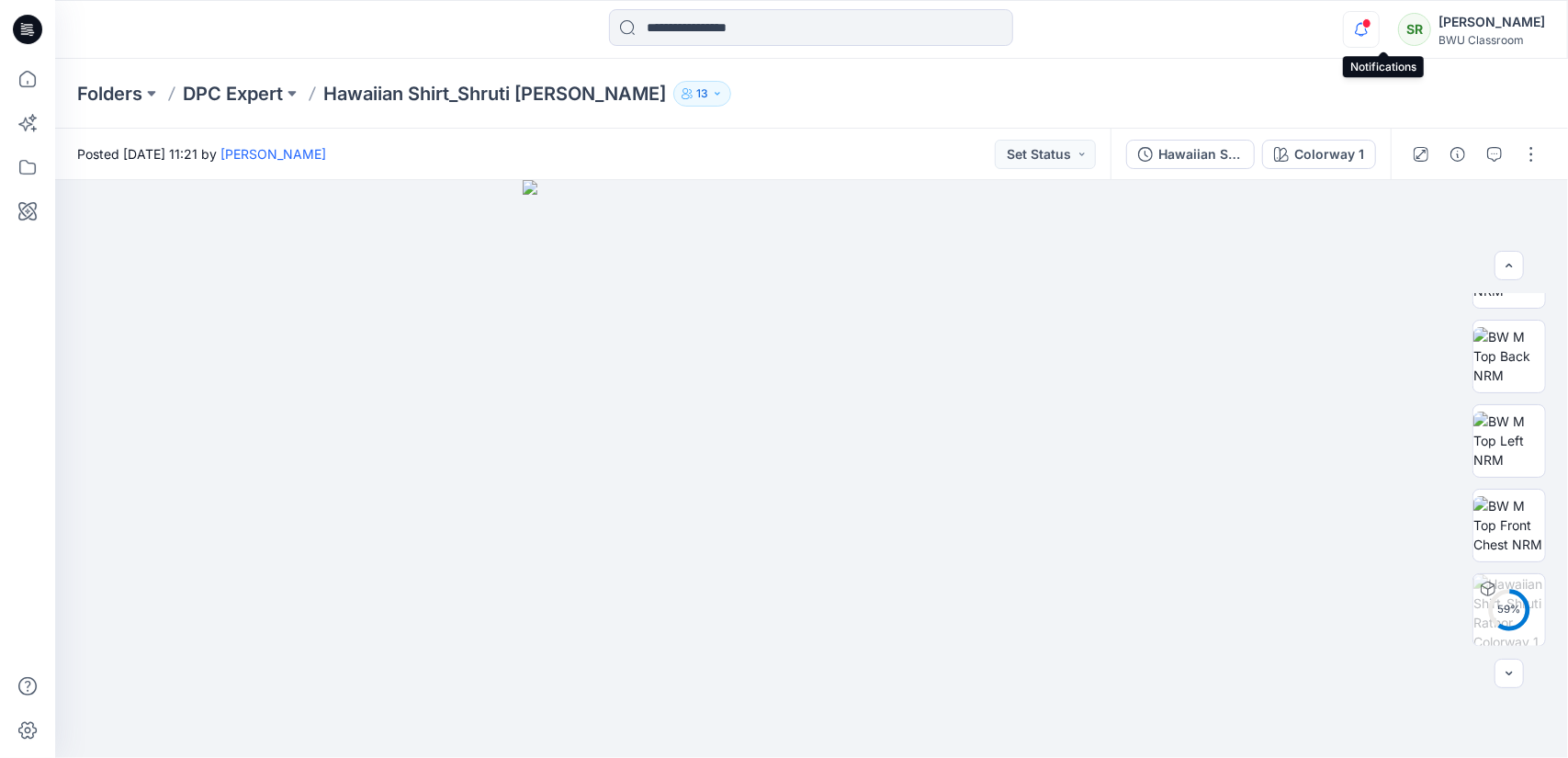
click at [1378, 38] on icon "button" at bounding box center [1362, 29] width 35 height 37
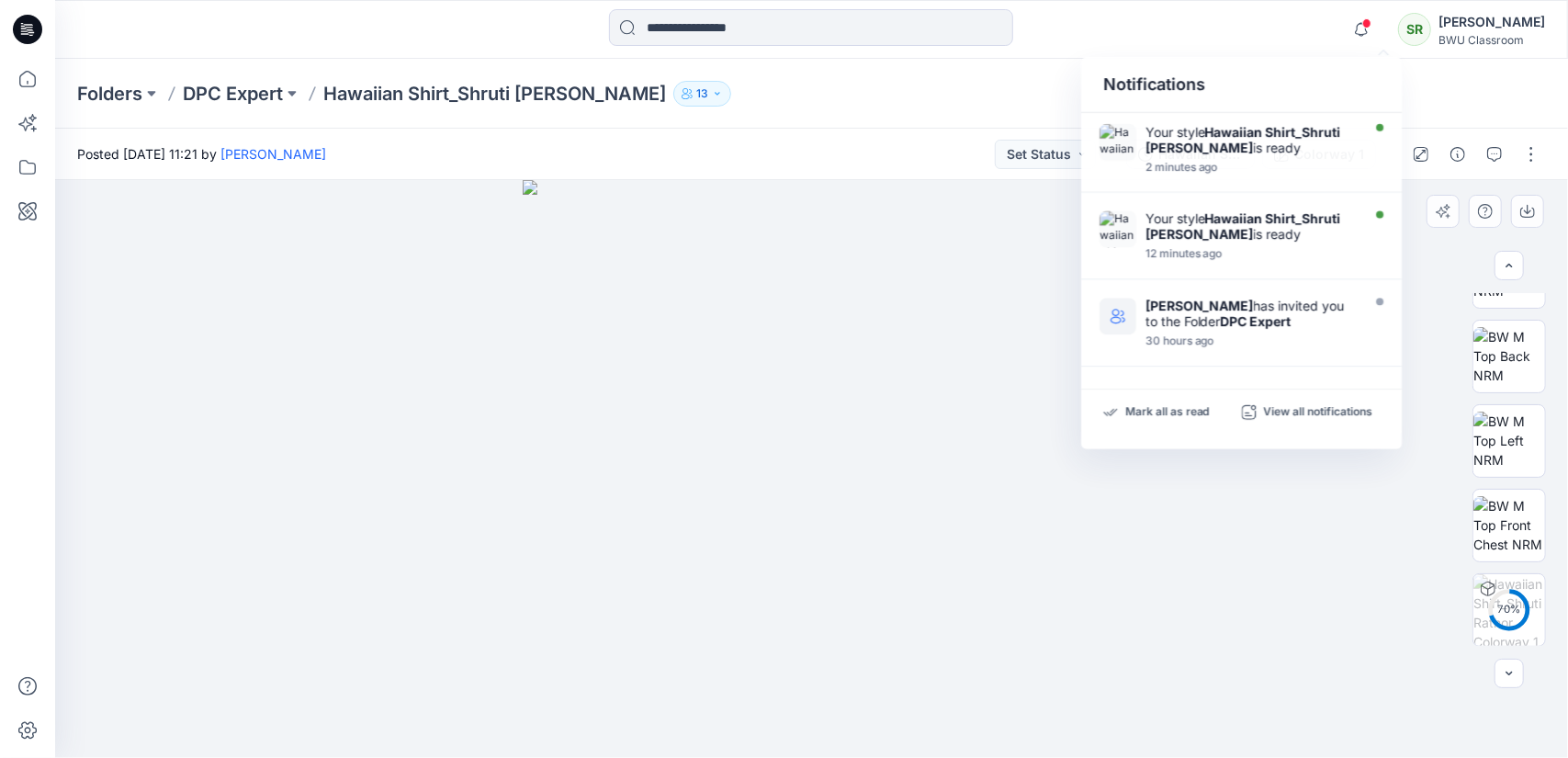
click at [1328, 635] on div at bounding box center [811, 468] width 1513 height 577
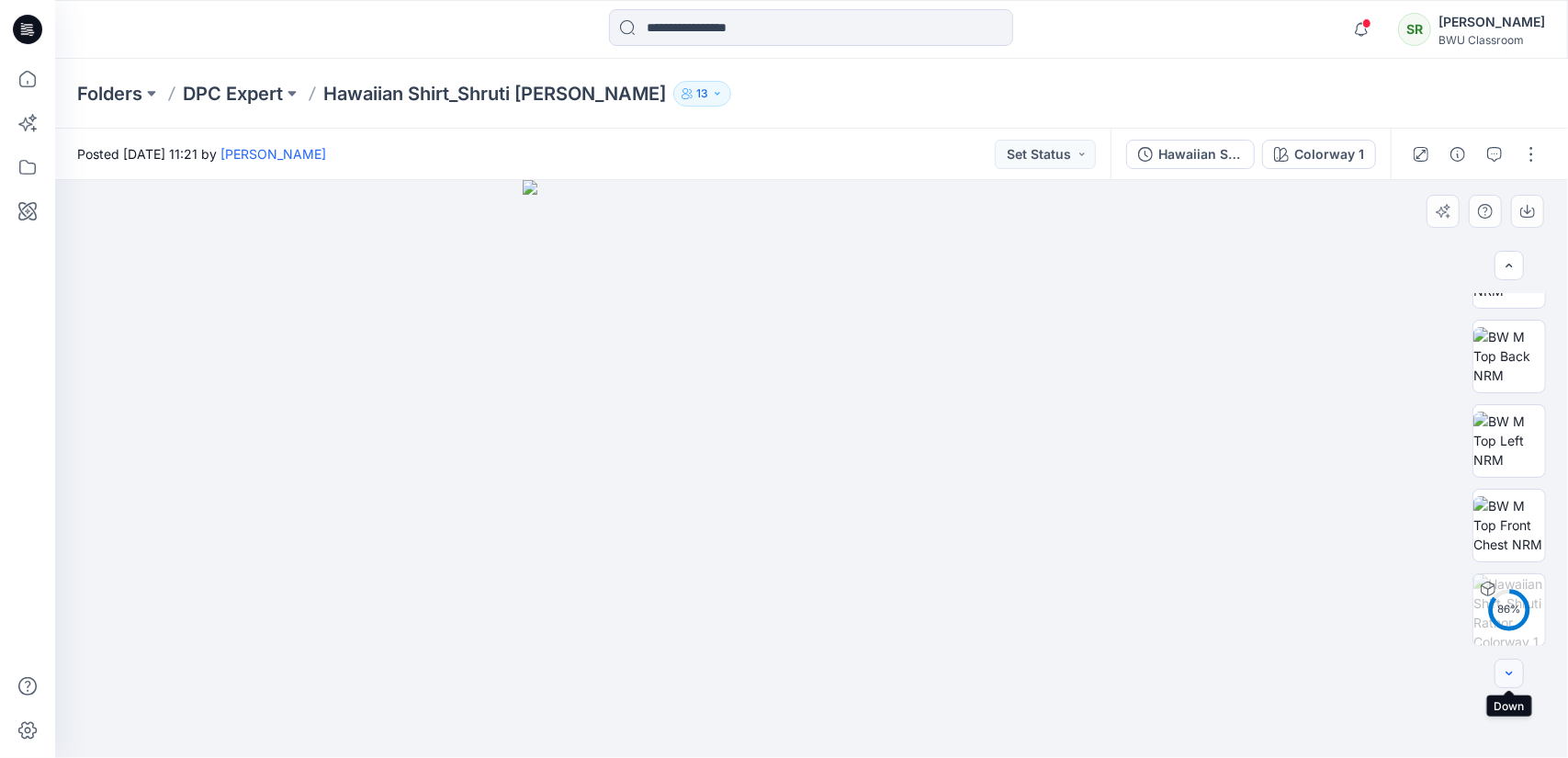
click at [1512, 668] on icon "button" at bounding box center [1508, 673] width 15 height 15
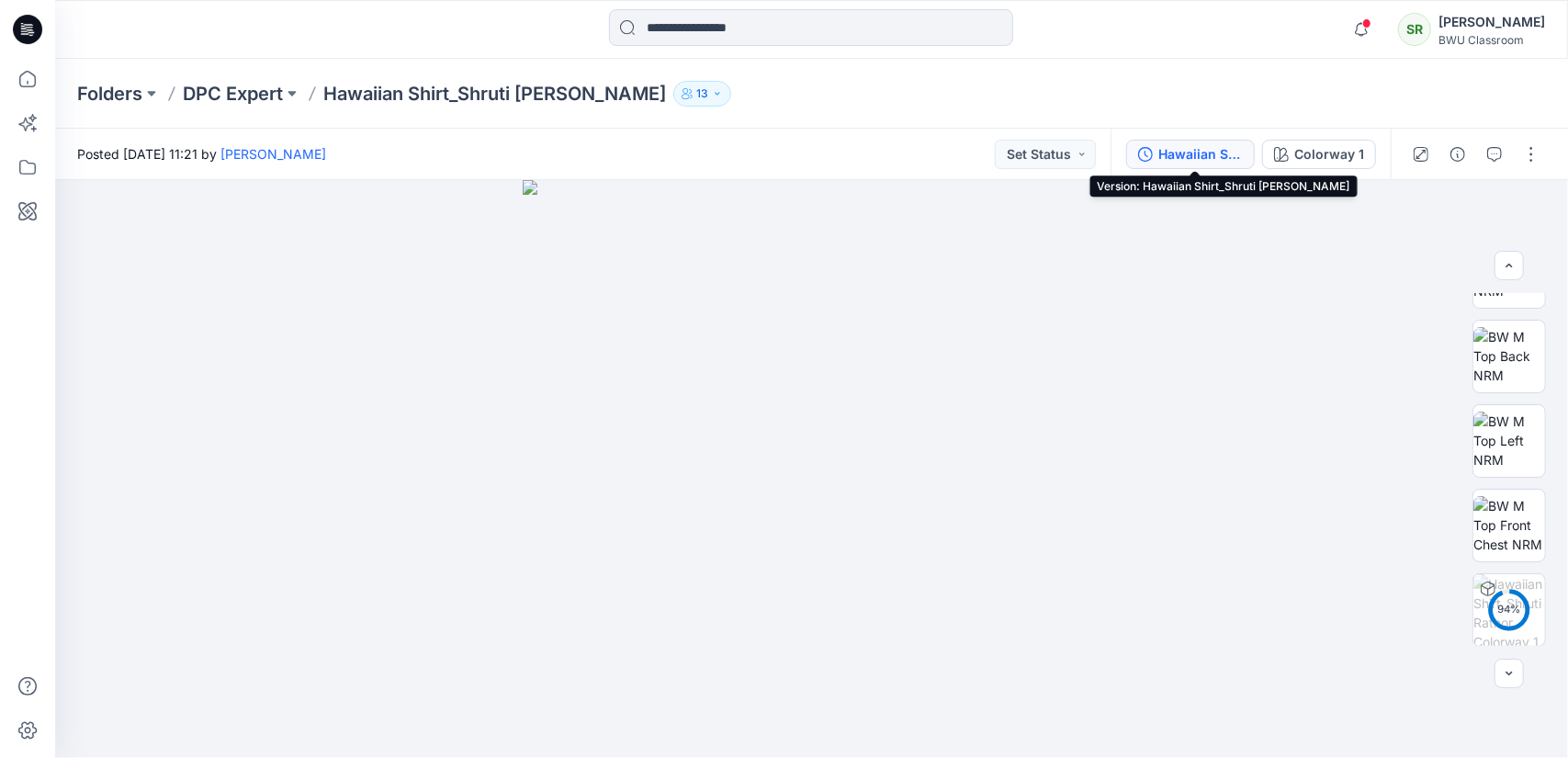
click at [1197, 162] on div "Hawaiian Shirt_Shruti [PERSON_NAME]" at bounding box center [1201, 154] width 84 height 21
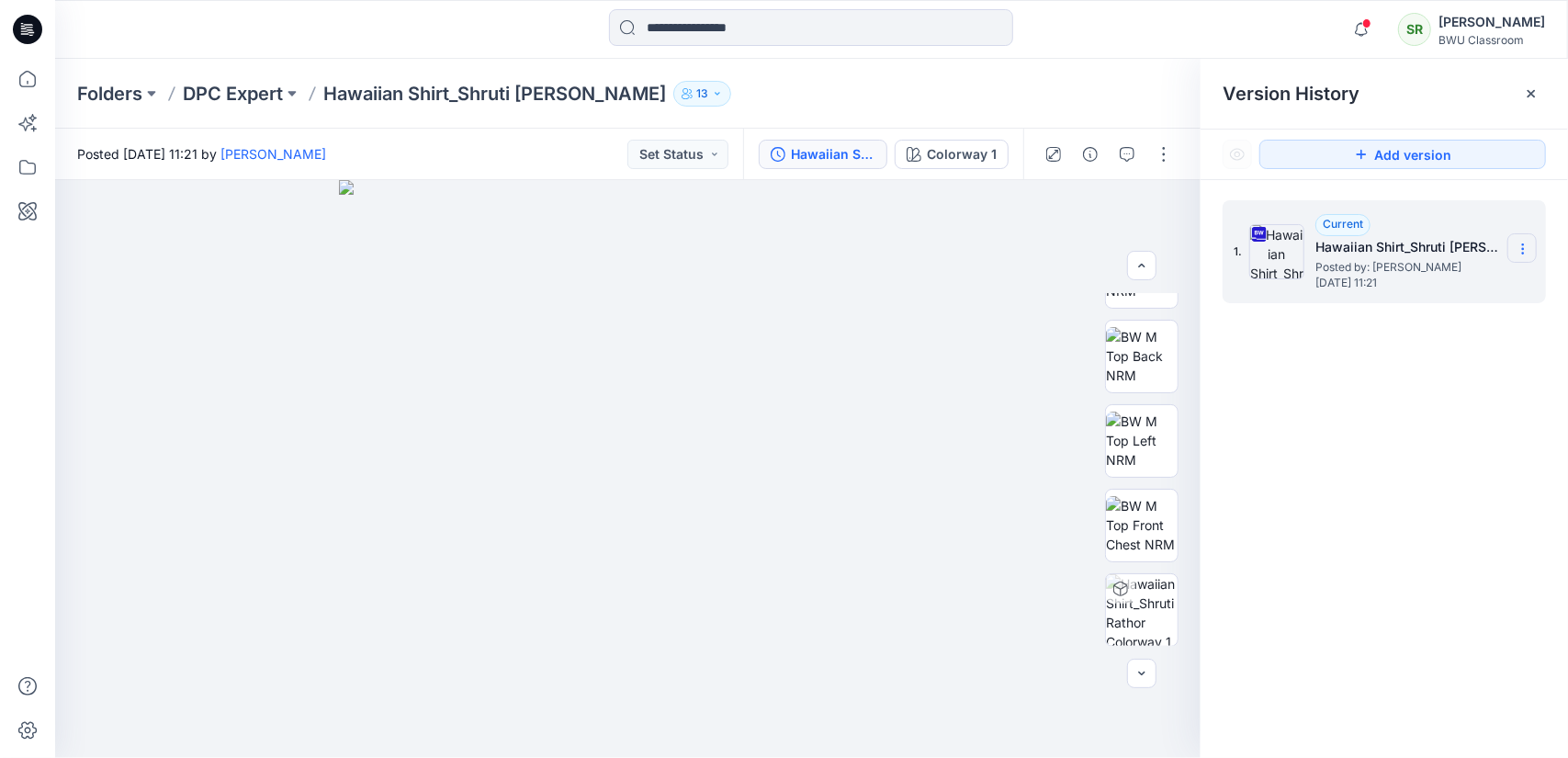
click at [1525, 249] on icon at bounding box center [1522, 248] width 15 height 15
click at [1473, 607] on div "1. Current Hawaiian Shirt_Shruti Rathor Posted by: Shruti Rathor Tuesday, Septe…" at bounding box center [1384, 482] width 367 height 605
click at [1536, 95] on icon at bounding box center [1531, 93] width 15 height 15
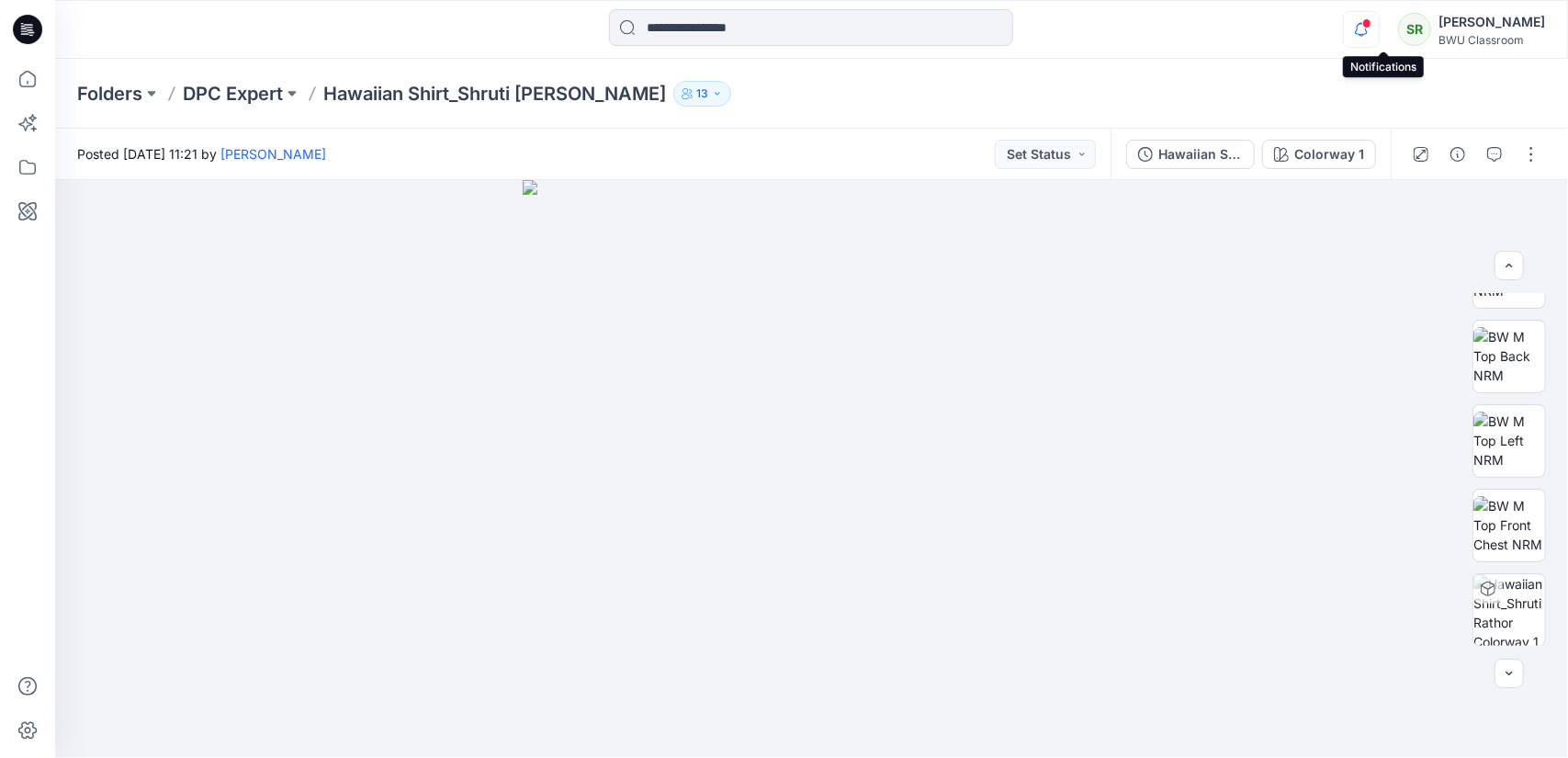
click at [1378, 24] on icon "button" at bounding box center [1362, 29] width 35 height 37
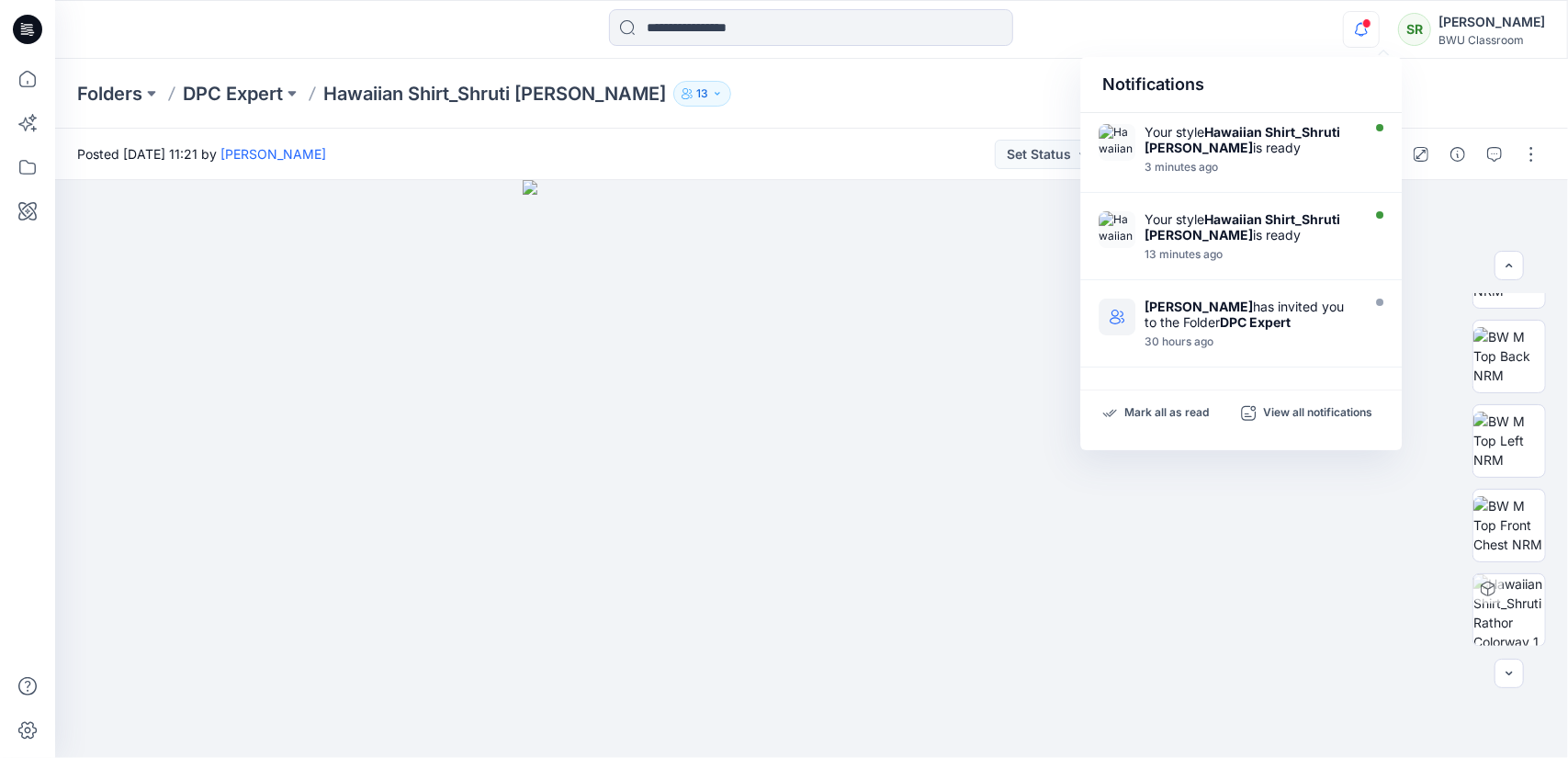
click at [1378, 24] on icon "button" at bounding box center [1362, 29] width 35 height 37
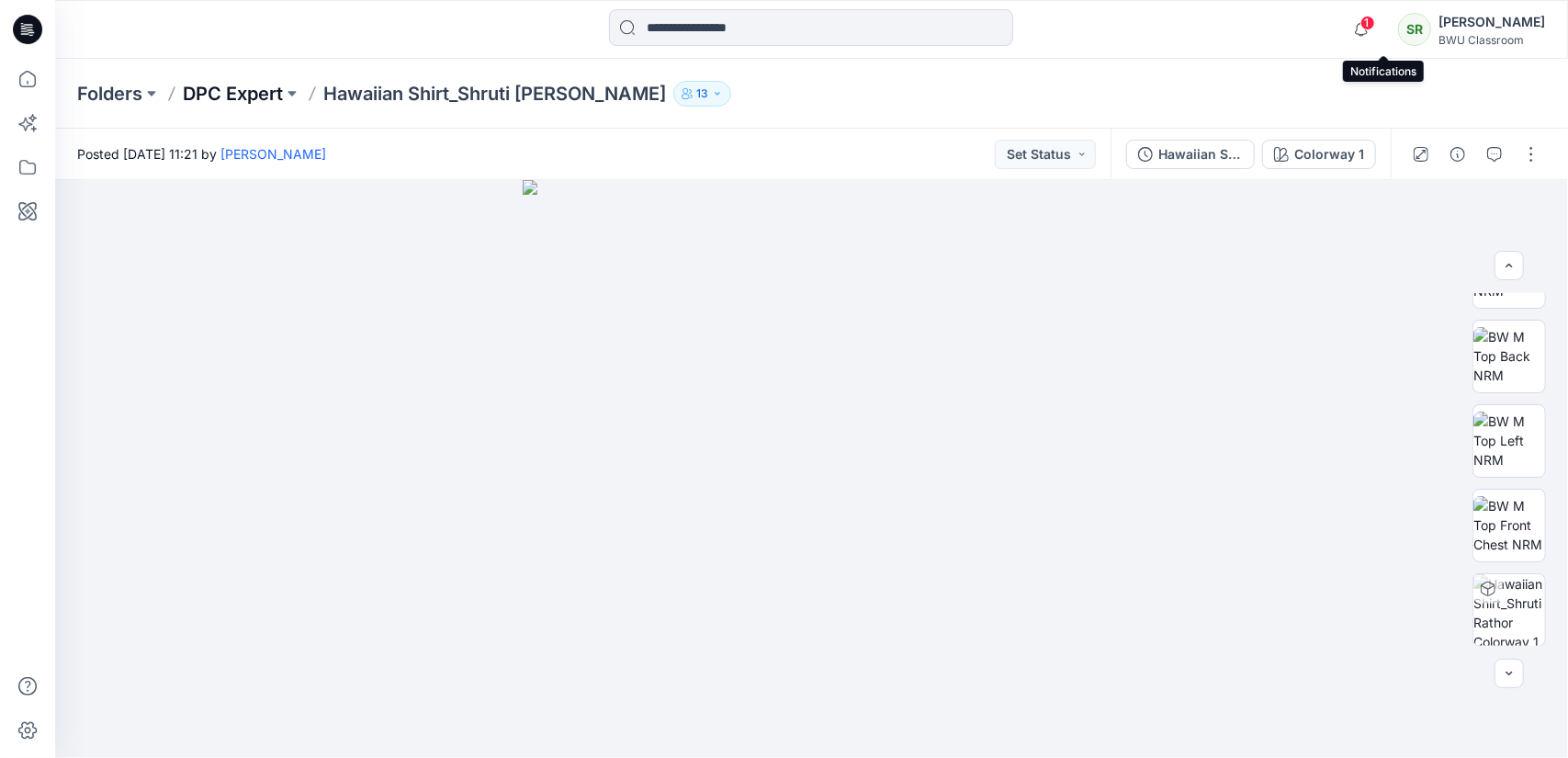
click at [255, 91] on p "DPC Expert" at bounding box center [233, 94] width 100 height 25
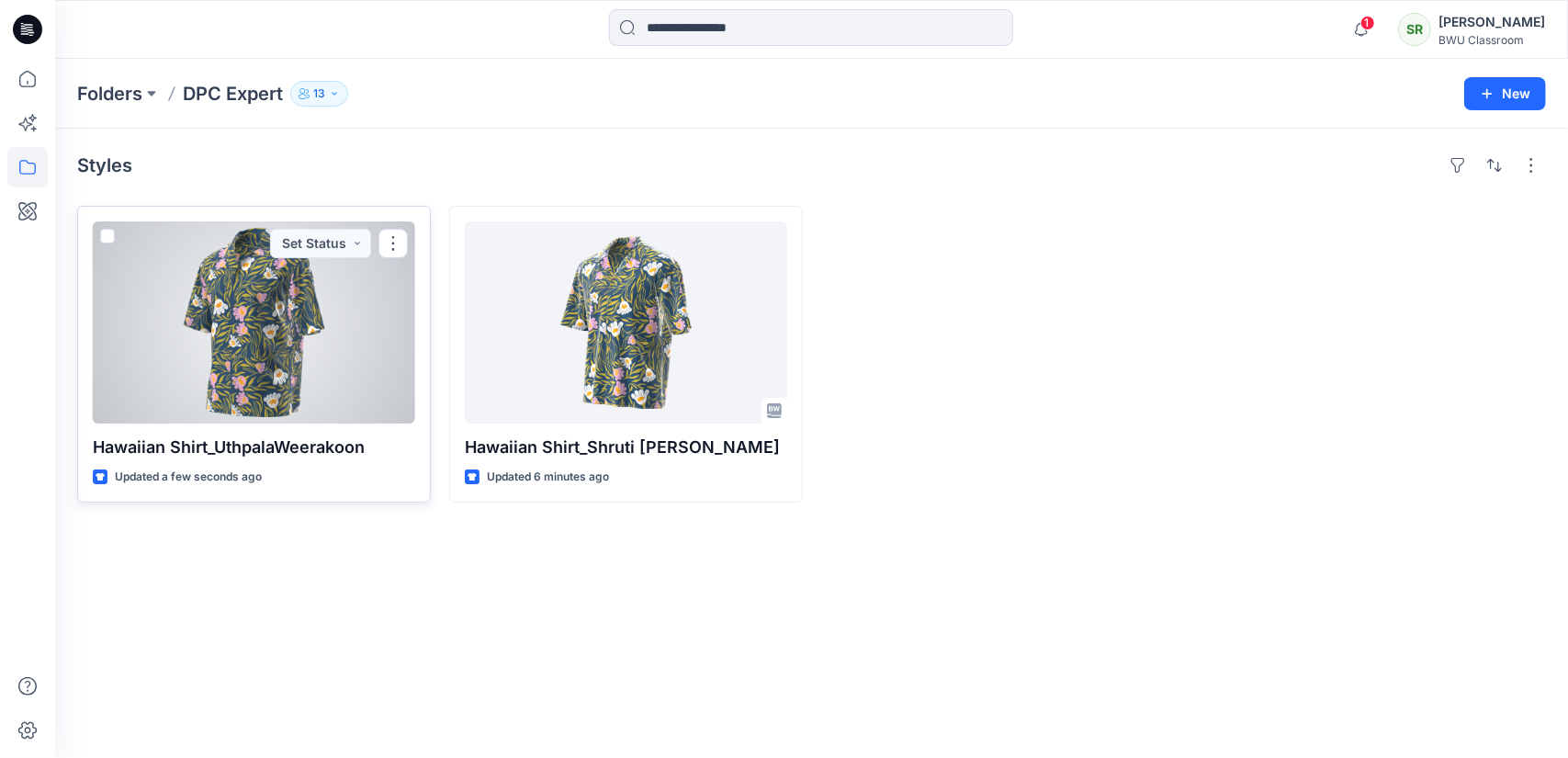
click at [285, 292] on div at bounding box center [254, 322] width 322 height 202
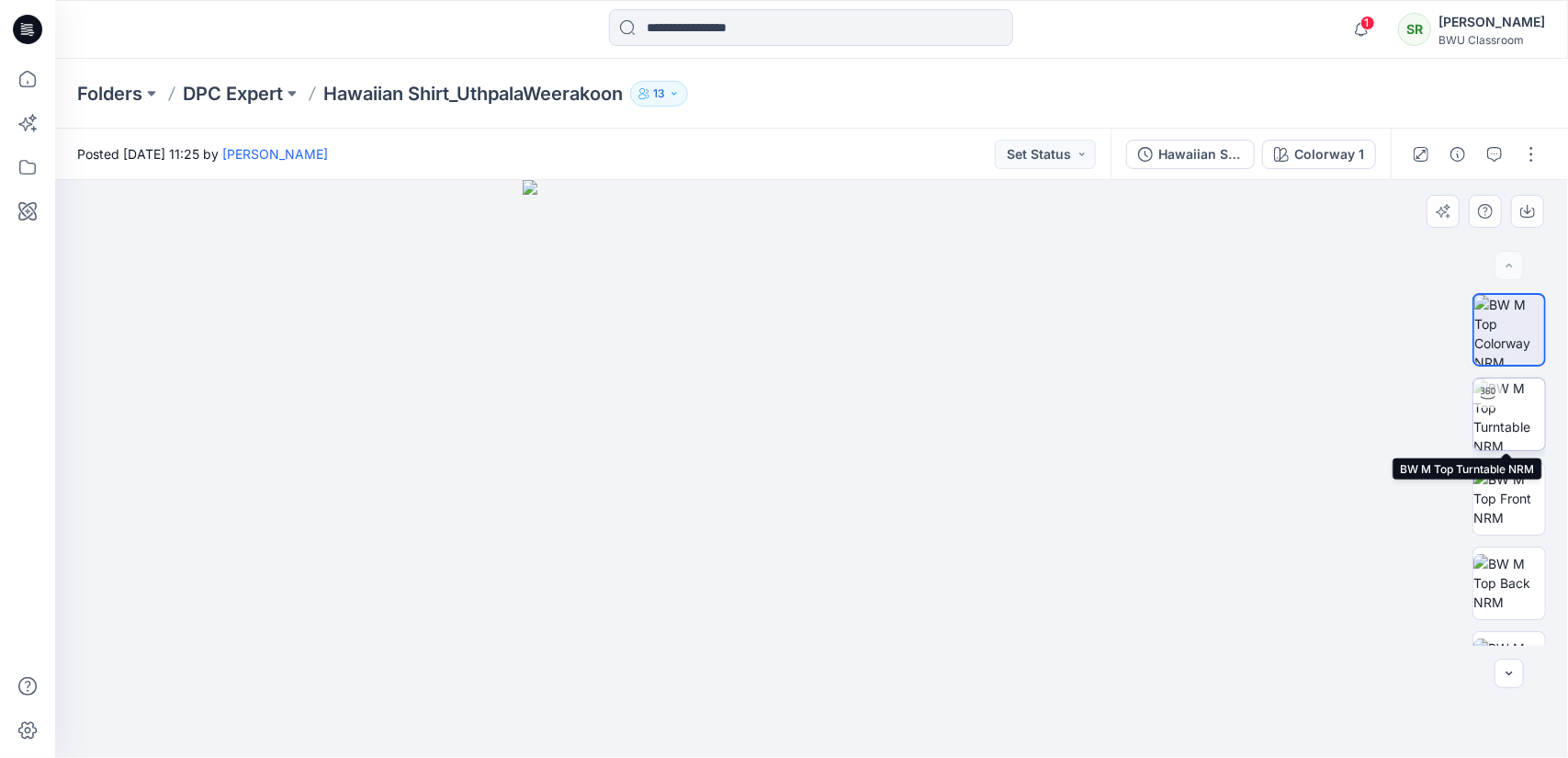
click at [1503, 416] on img at bounding box center [1508, 413] width 71 height 71
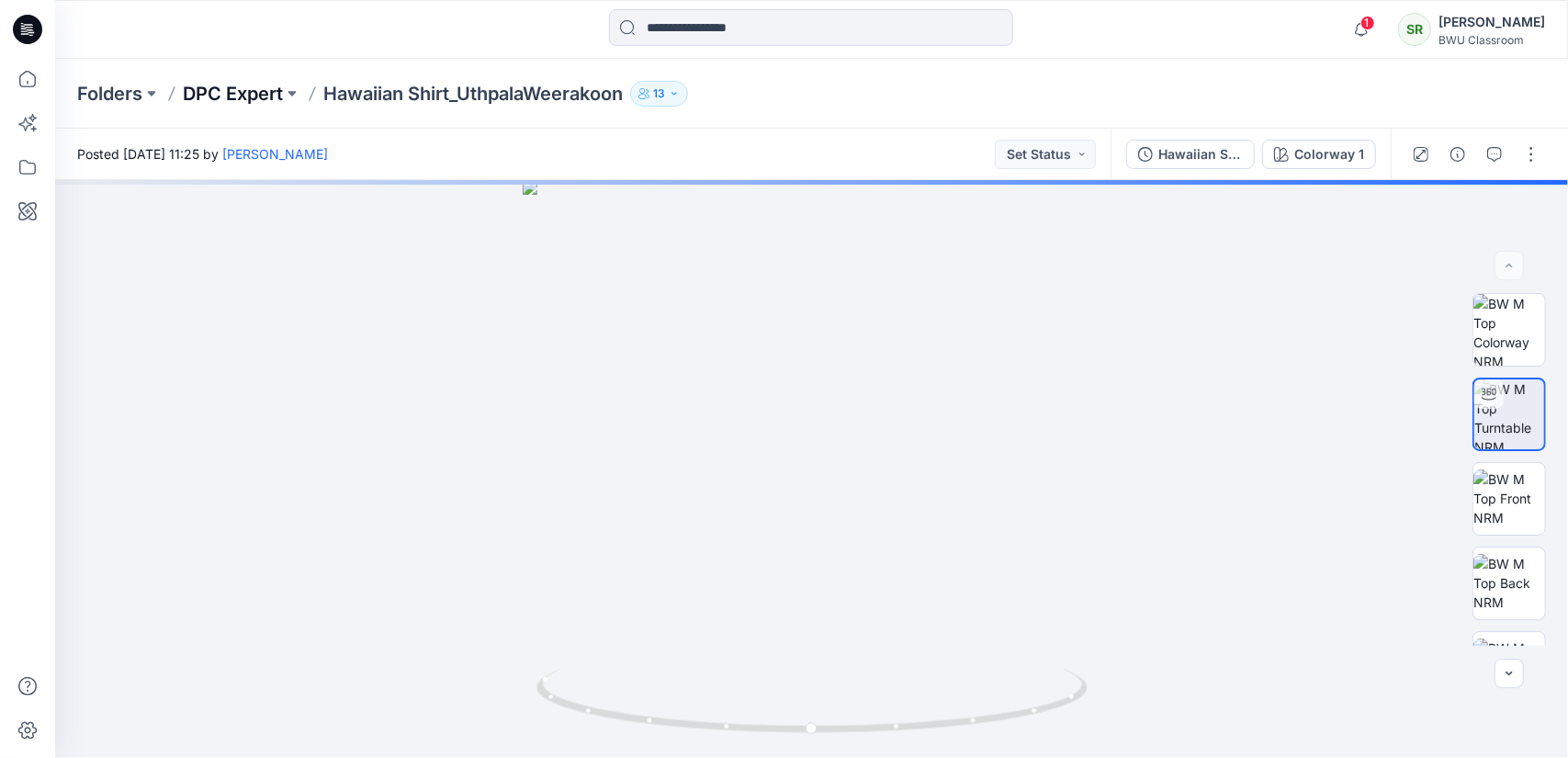
click at [253, 91] on p "DPC Expert" at bounding box center [233, 94] width 100 height 25
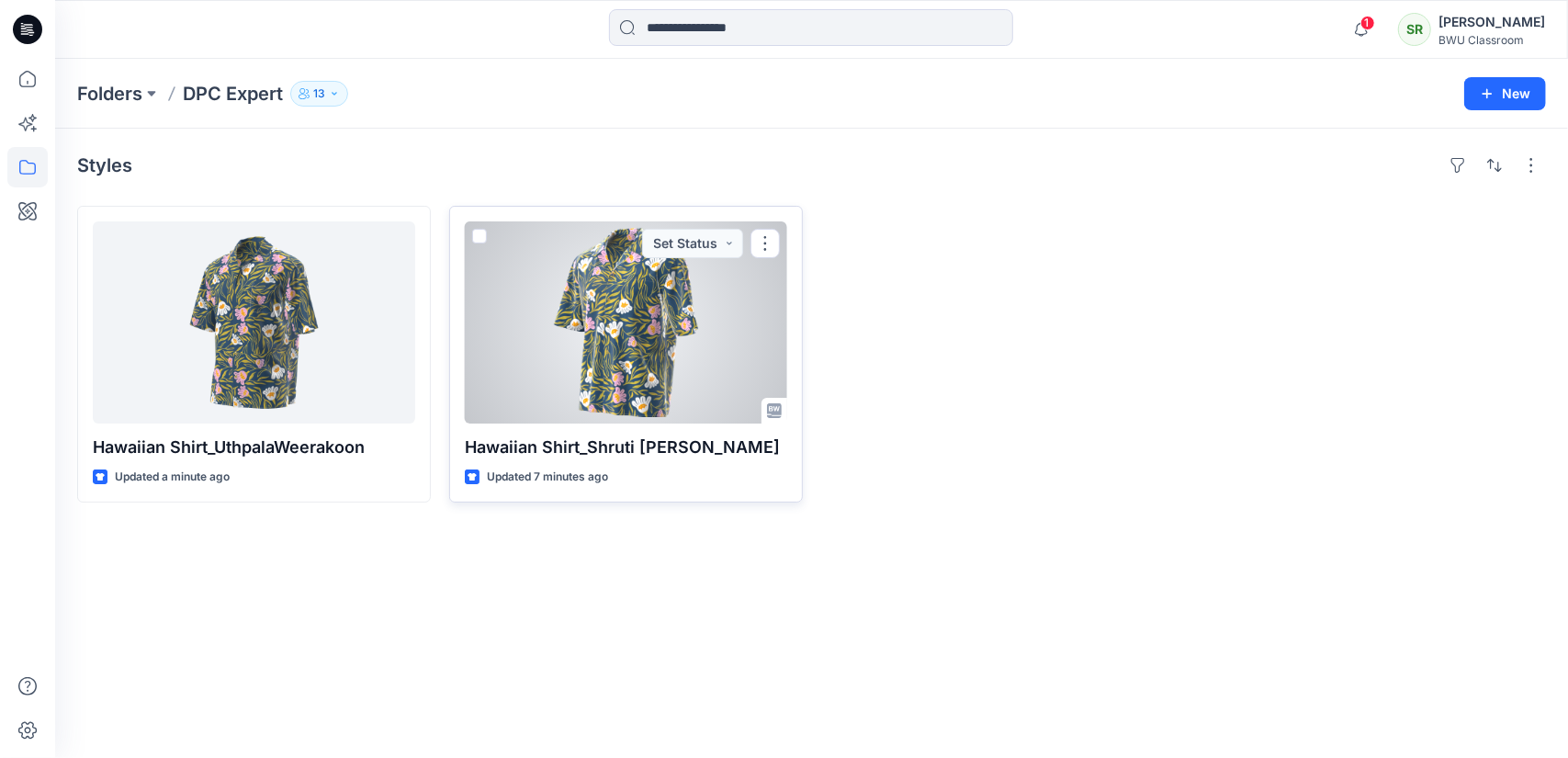
click at [532, 345] on div at bounding box center [626, 322] width 322 height 202
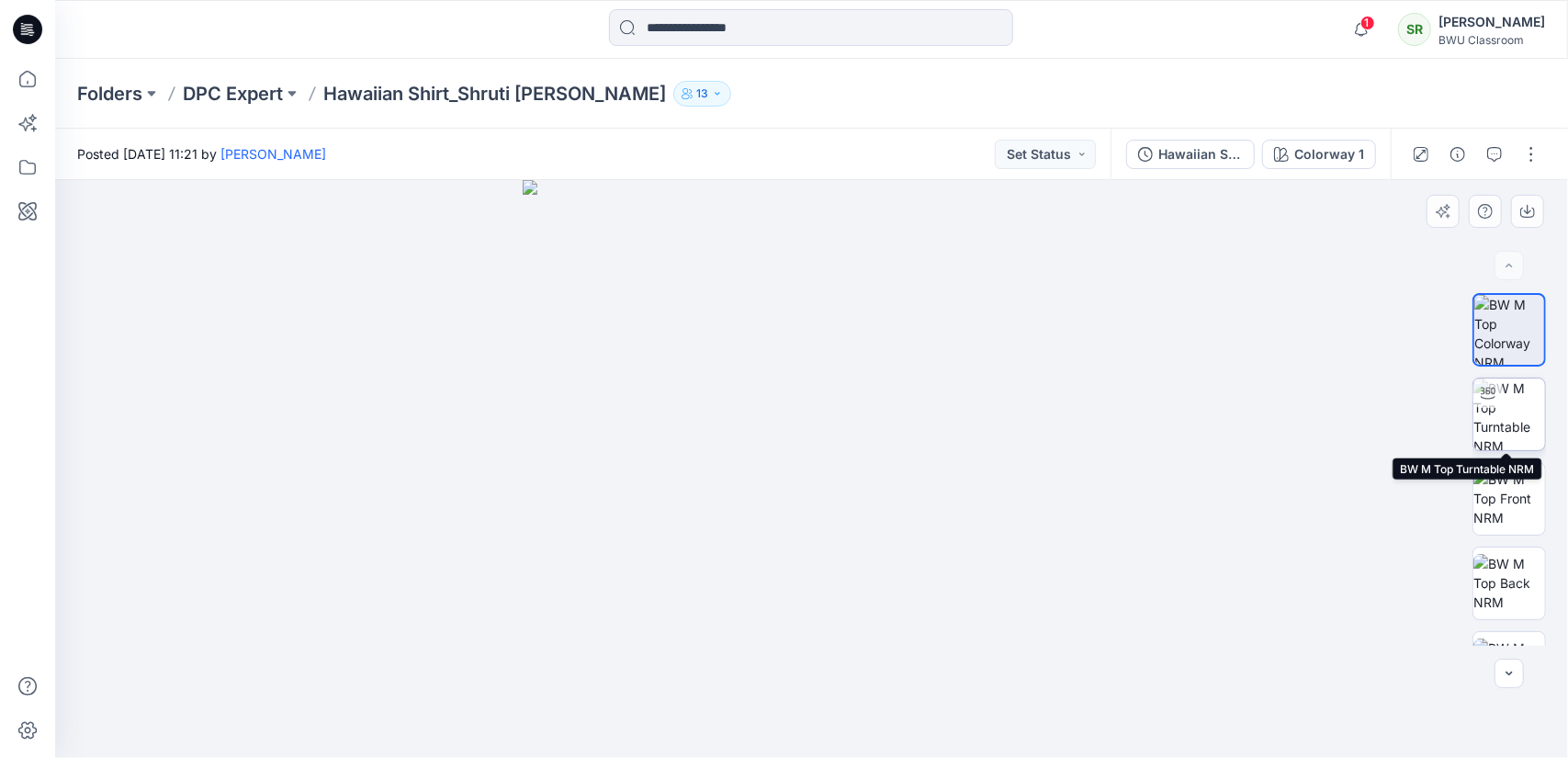
click at [1501, 426] on img at bounding box center [1508, 413] width 71 height 71
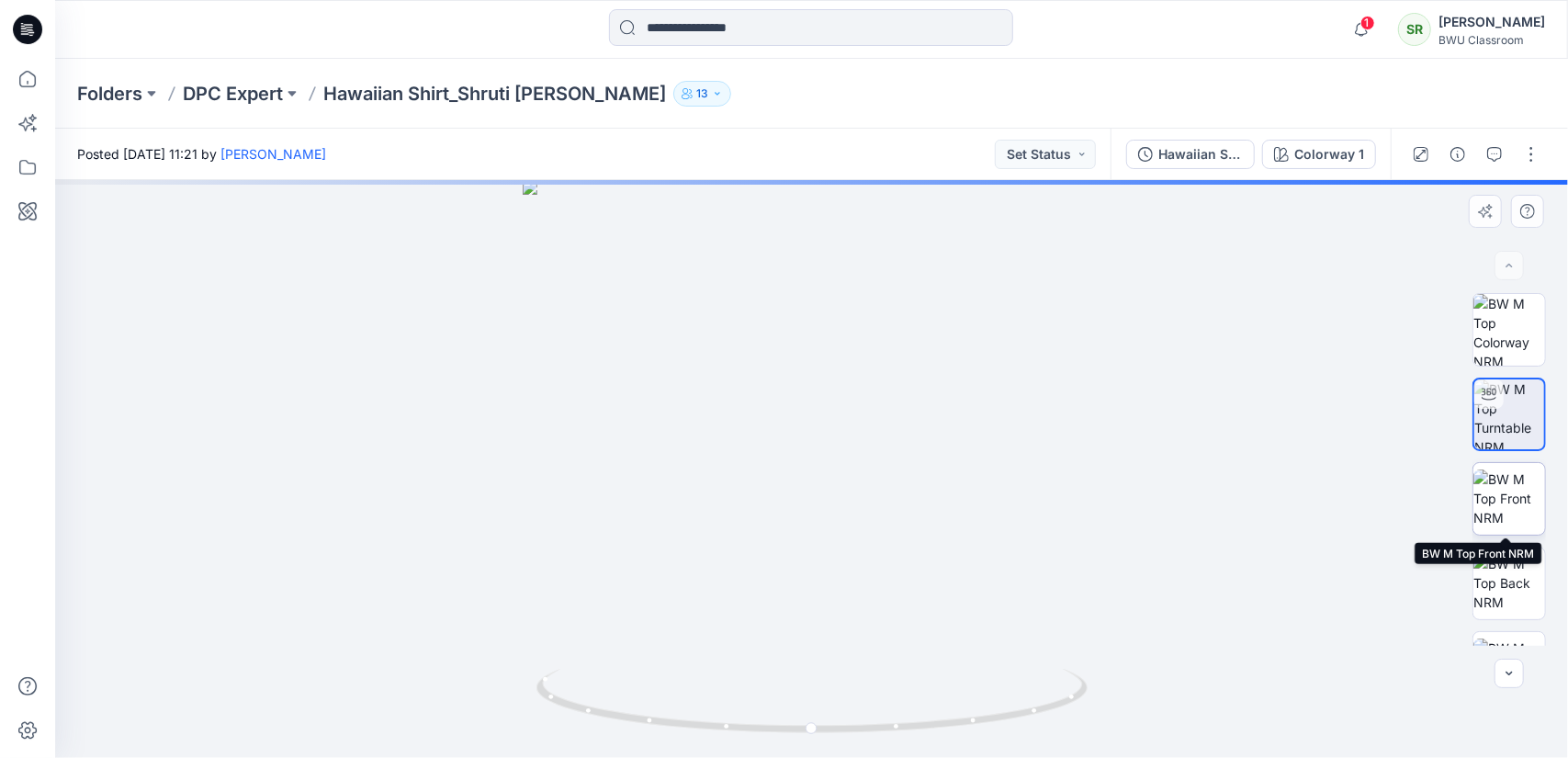
click at [1512, 493] on img at bounding box center [1508, 497] width 71 height 58
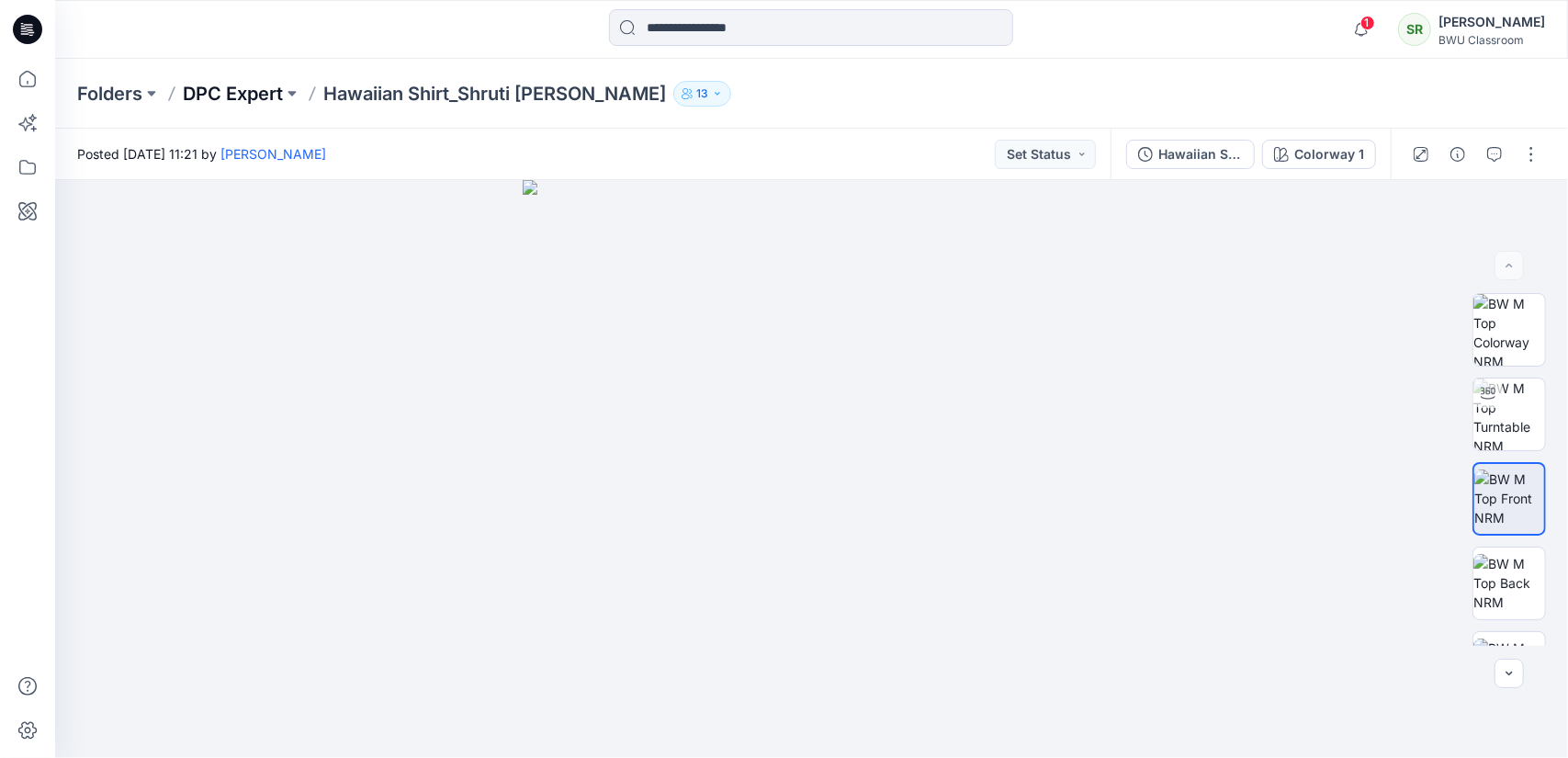
click at [228, 89] on p "DPC Expert" at bounding box center [233, 94] width 100 height 25
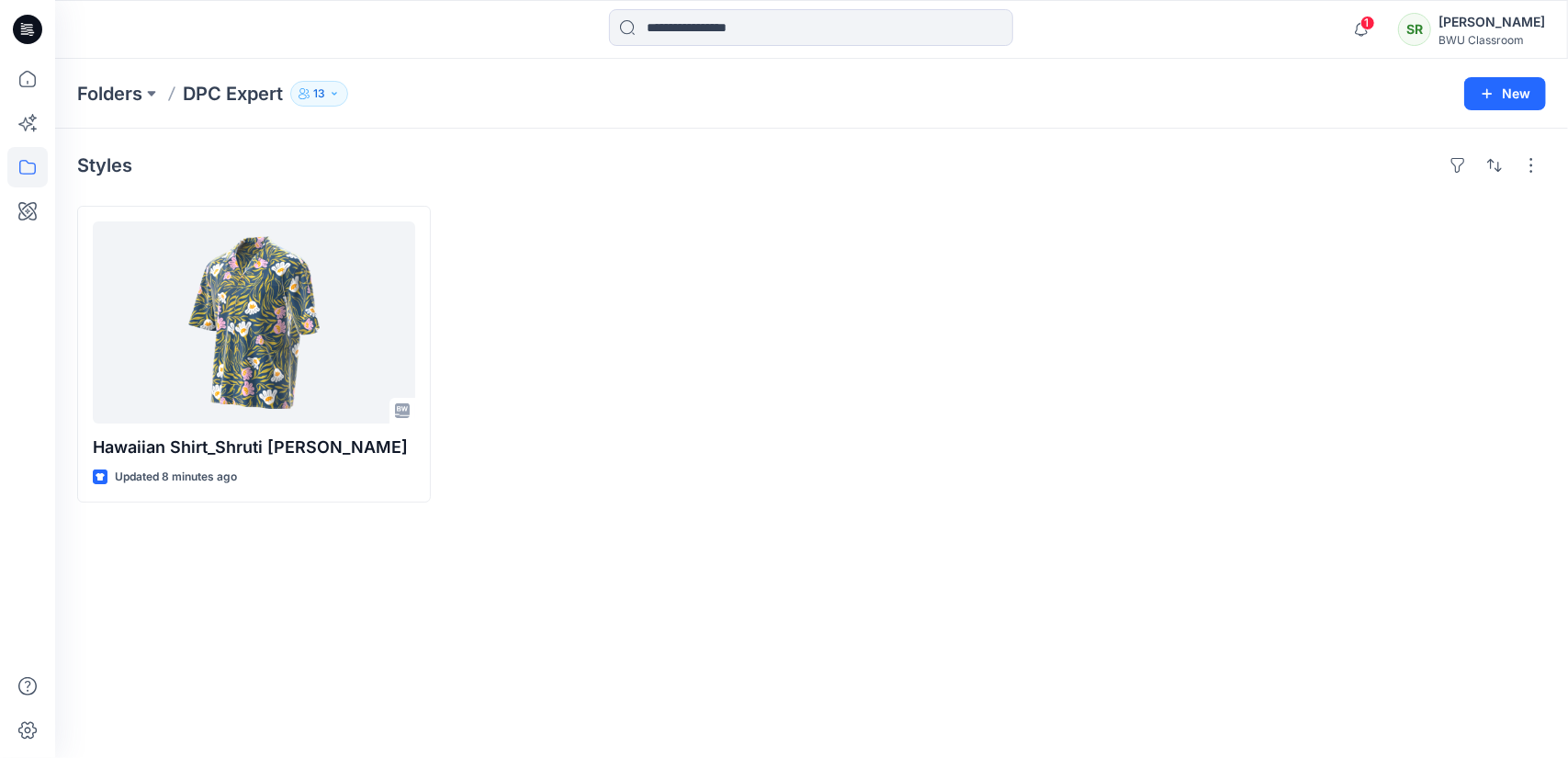
click at [27, 30] on icon at bounding box center [30, 29] width 8 height 1
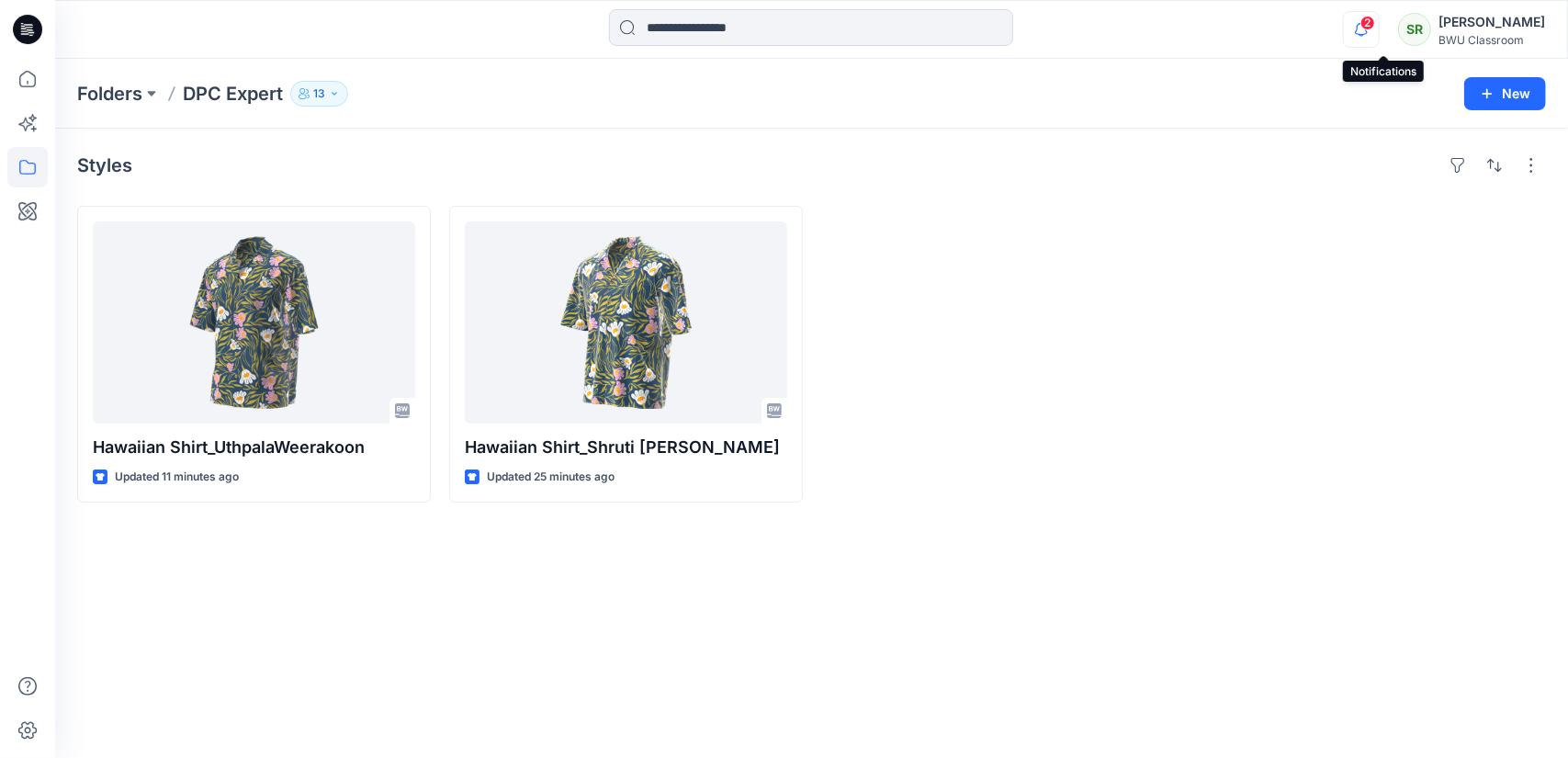
click at [1368, 33] on icon "button" at bounding box center [1361, 29] width 13 height 12
